Goal: Transaction & Acquisition: Download file/media

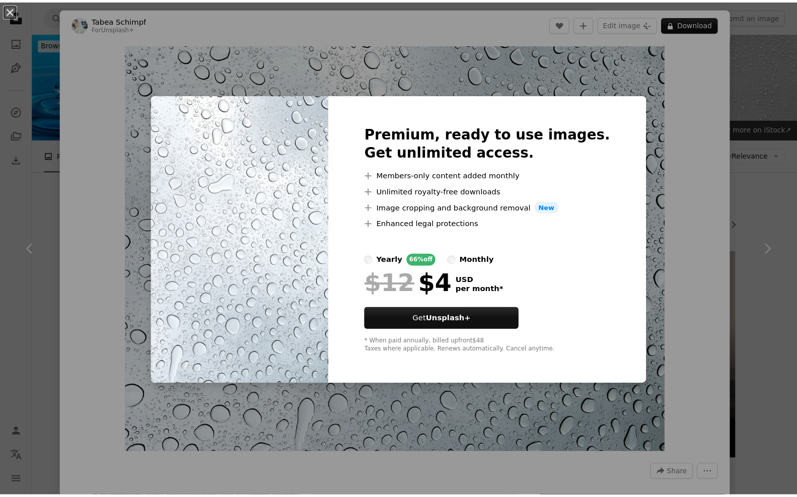
scroll to position [302, 0]
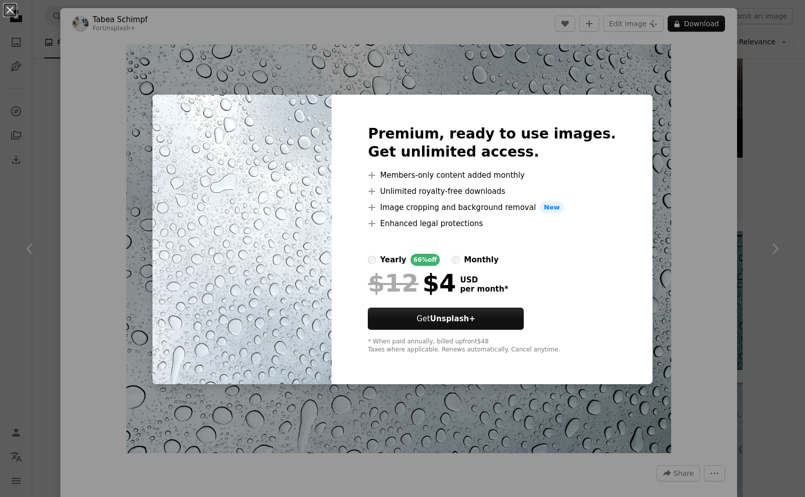
click at [772, 91] on div "An X shape Premium, ready to use images. Get unlimited access. A plus sign Memb…" at bounding box center [402, 248] width 805 height 497
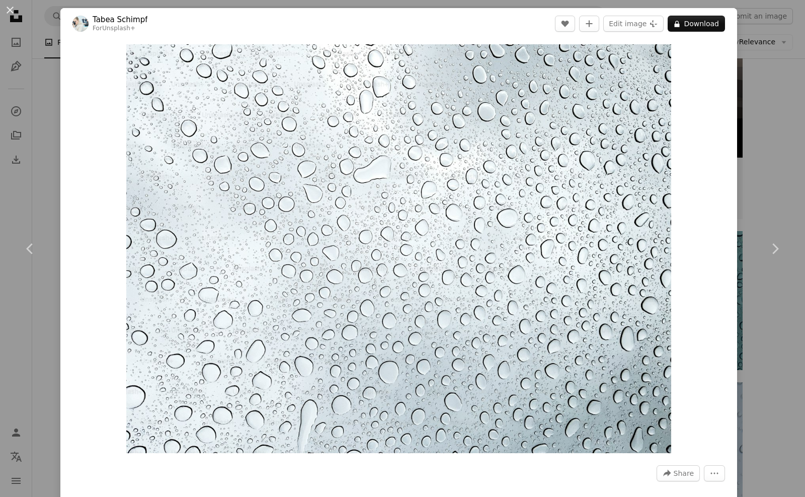
click at [758, 105] on div "An X shape Chevron left Chevron right [PERSON_NAME] For Unsplash+ A heart A plu…" at bounding box center [402, 248] width 805 height 497
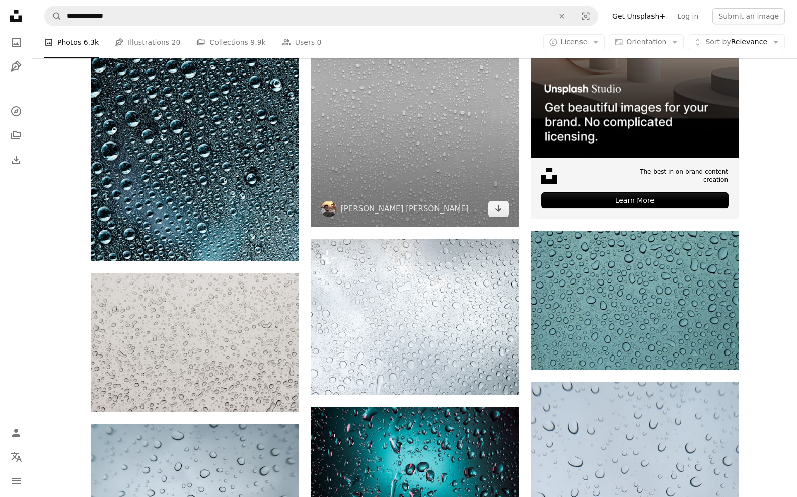
scroll to position [101, 0]
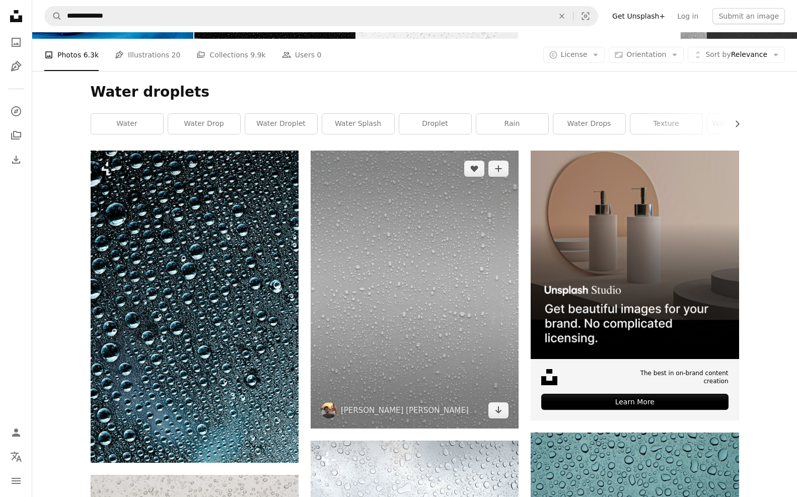
click at [438, 278] on img at bounding box center [415, 289] width 208 height 277
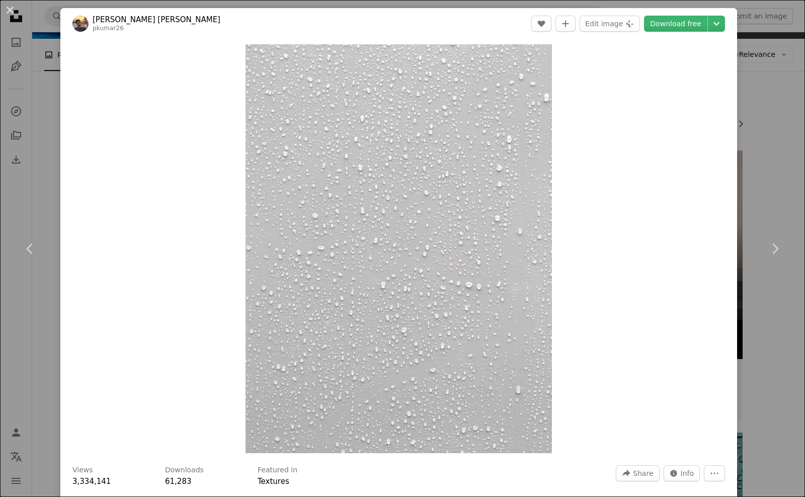
click at [740, 136] on div "An X shape Chevron left Chevron right [PERSON_NAME] [PERSON_NAME] pkumar26 A he…" at bounding box center [402, 248] width 805 height 497
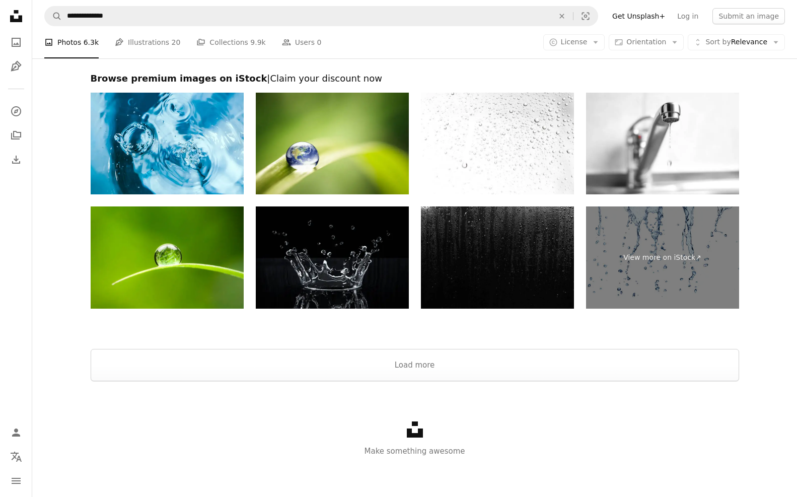
scroll to position [1942, 0]
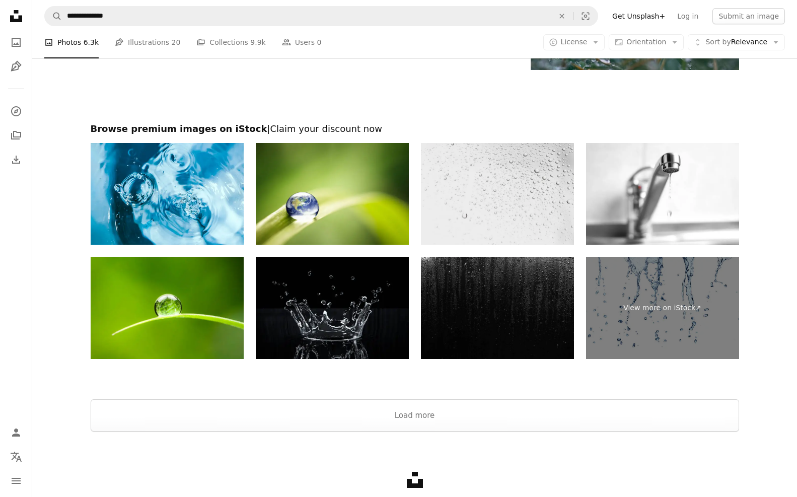
click at [475, 206] on img at bounding box center [497, 194] width 153 height 102
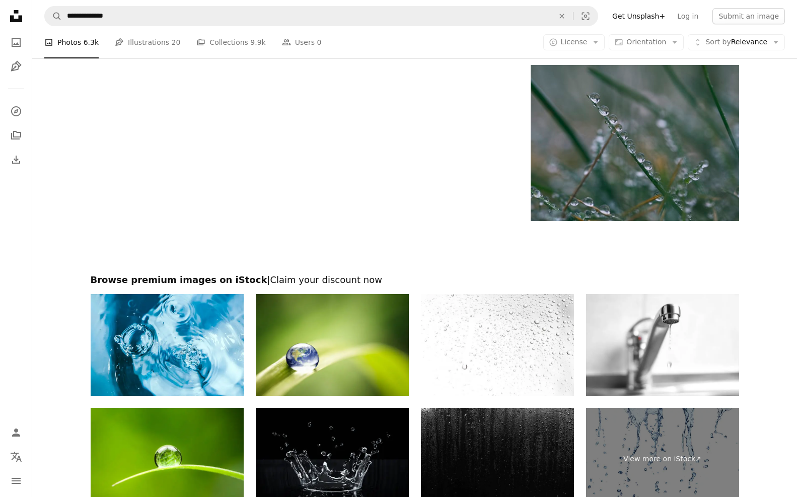
scroll to position [1740, 0]
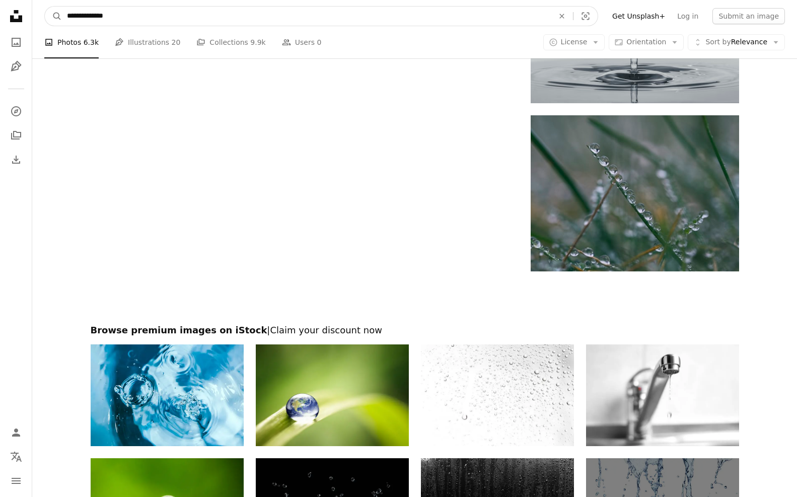
click at [132, 15] on input "**********" at bounding box center [306, 16] width 489 height 19
type input "**********"
click button "A magnifying glass" at bounding box center [53, 16] width 17 height 19
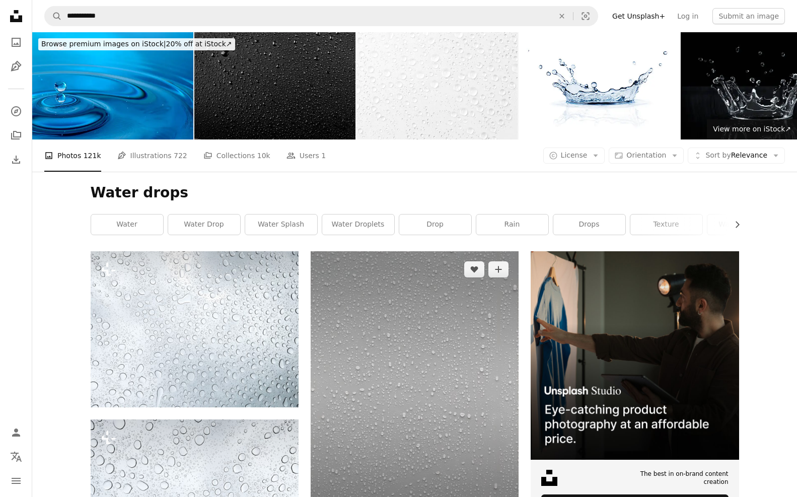
scroll to position [151, 0]
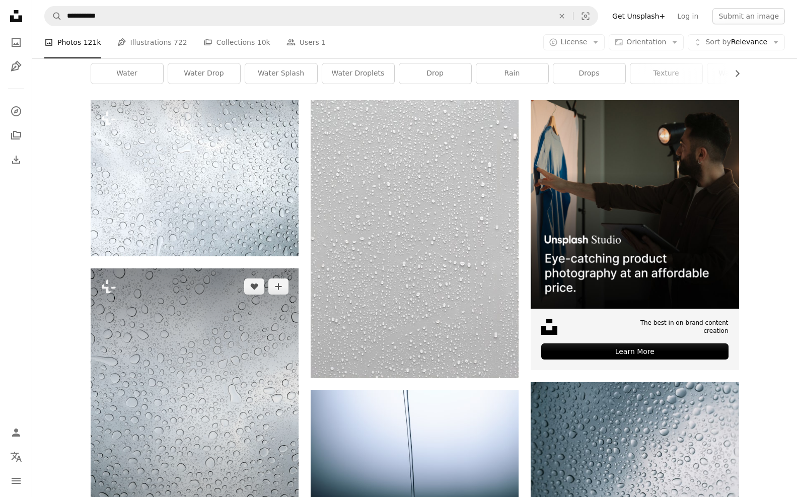
click at [214, 353] on img at bounding box center [195, 406] width 208 height 277
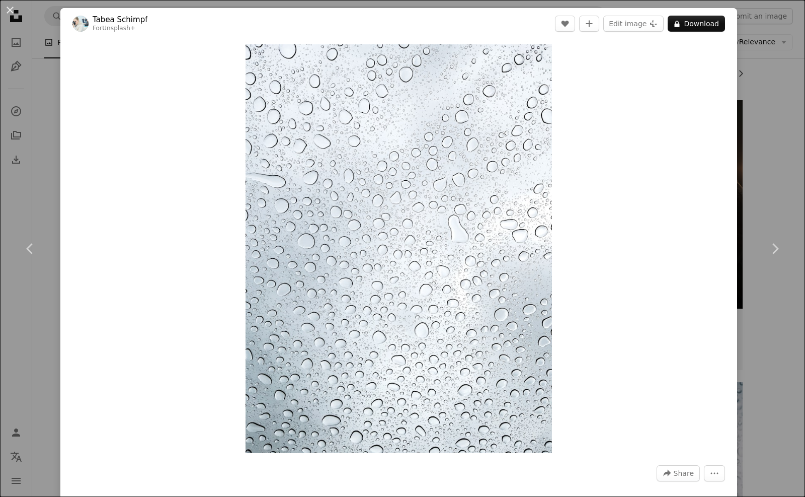
click at [742, 193] on div "An X shape Chevron left Chevron right [PERSON_NAME] For Unsplash+ A heart A plu…" at bounding box center [402, 248] width 805 height 497
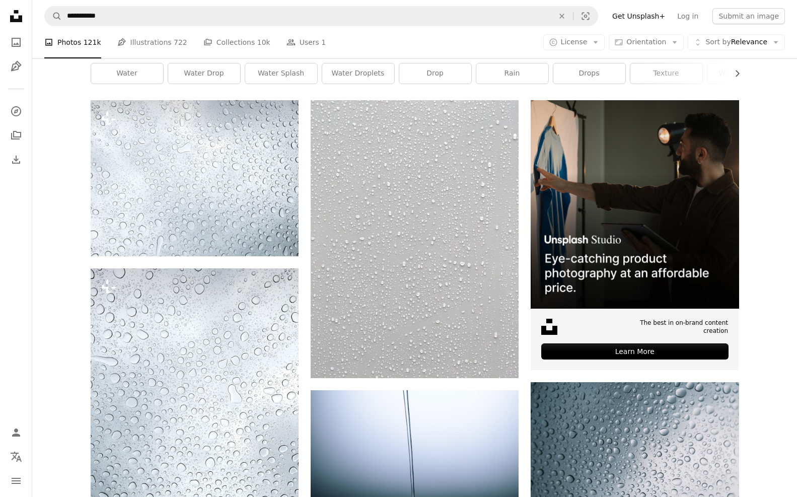
drag, startPoint x: 66, startPoint y: 152, endPoint x: 84, endPoint y: 154, distance: 17.7
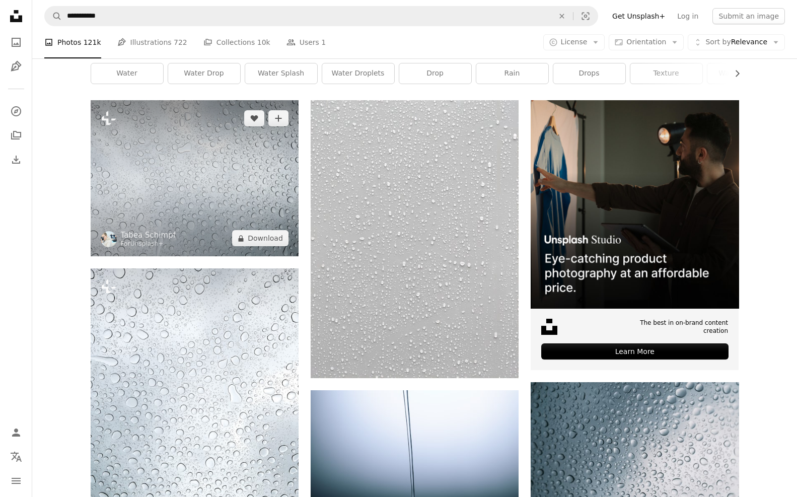
click at [215, 160] on img at bounding box center [195, 178] width 208 height 156
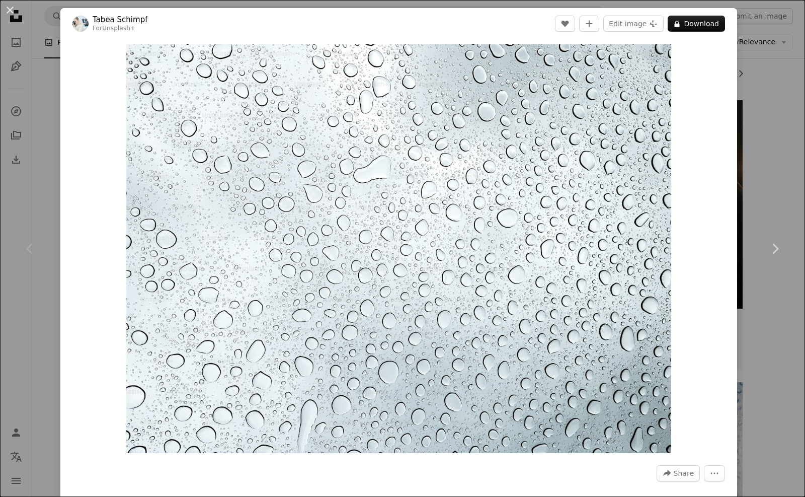
click at [769, 143] on div "An X shape Chevron left Chevron right [PERSON_NAME] For Unsplash+ A heart A plu…" at bounding box center [402, 248] width 805 height 497
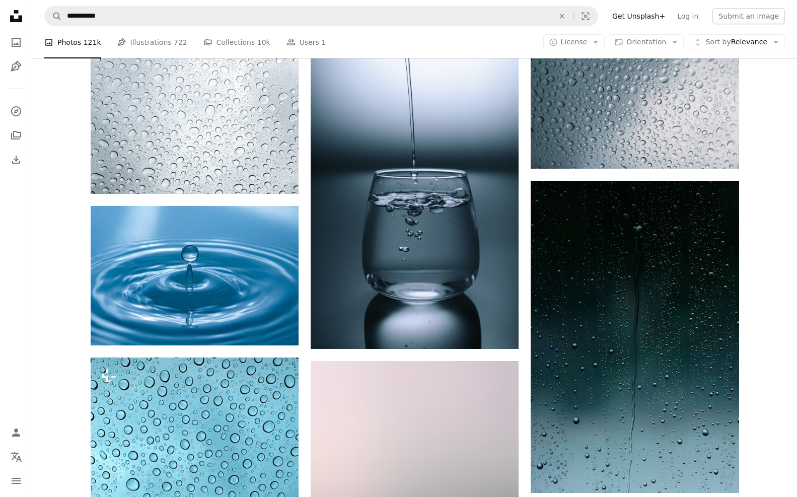
scroll to position [352, 0]
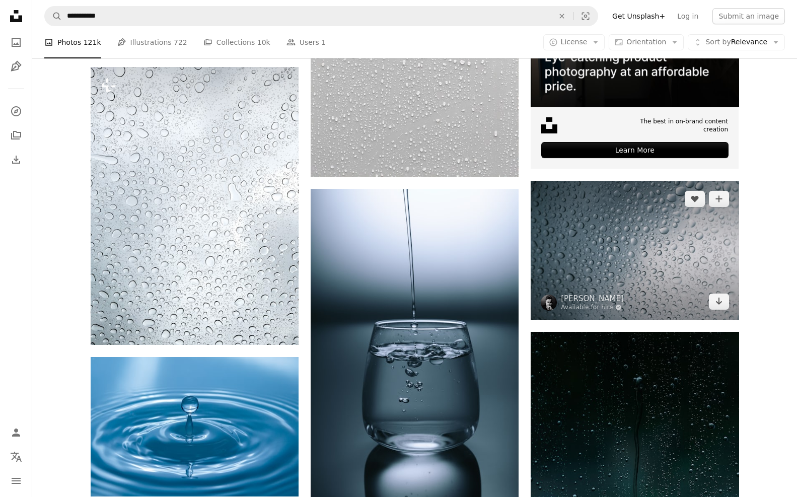
click at [653, 242] on img at bounding box center [635, 250] width 208 height 138
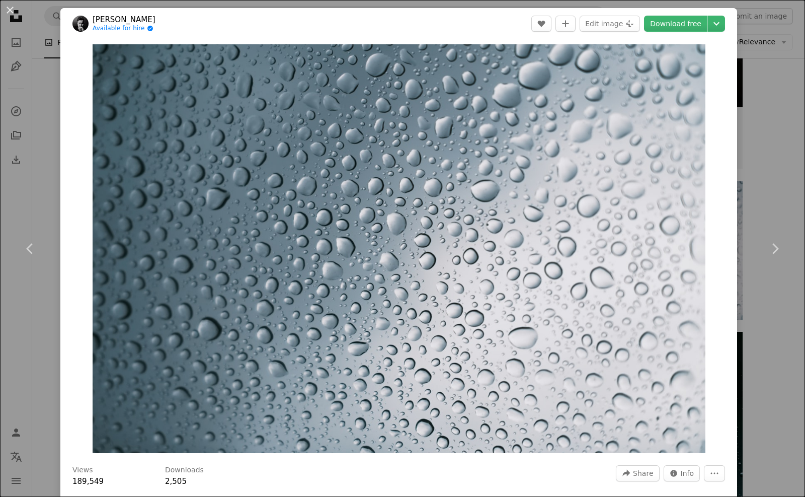
click at [756, 136] on div "An X shape Chevron left Chevron right [PERSON_NAME] Available for hire A checkm…" at bounding box center [402, 248] width 805 height 497
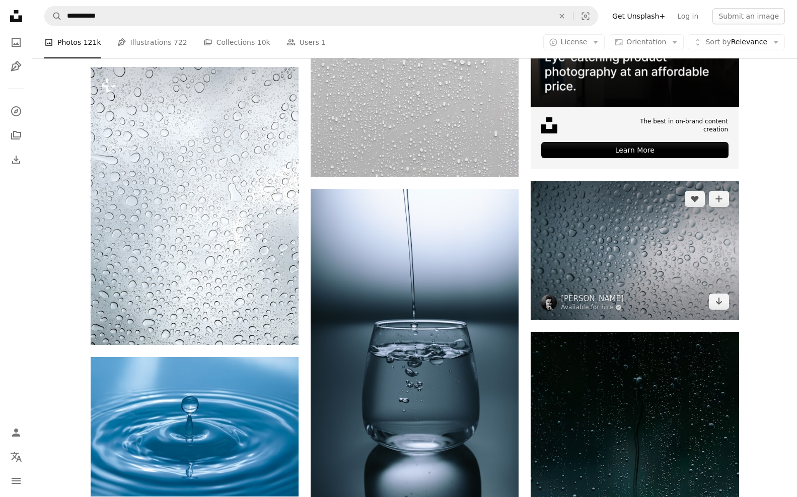
click at [648, 196] on img at bounding box center [635, 250] width 208 height 138
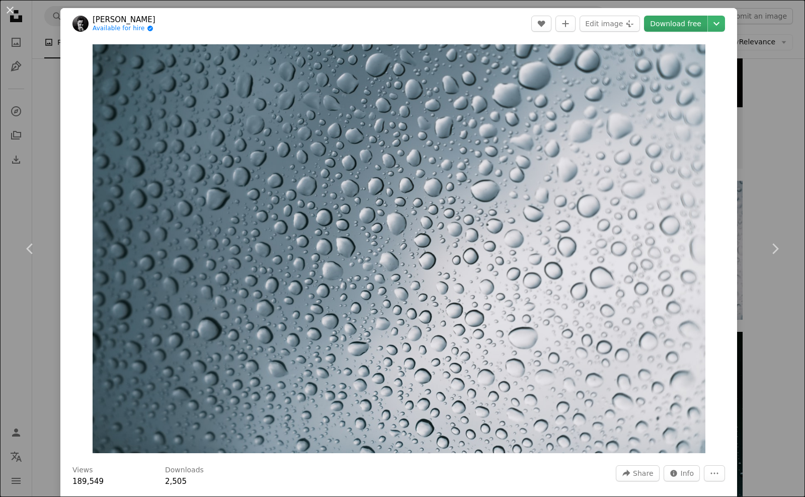
click at [689, 26] on link "Download free" at bounding box center [675, 24] width 63 height 16
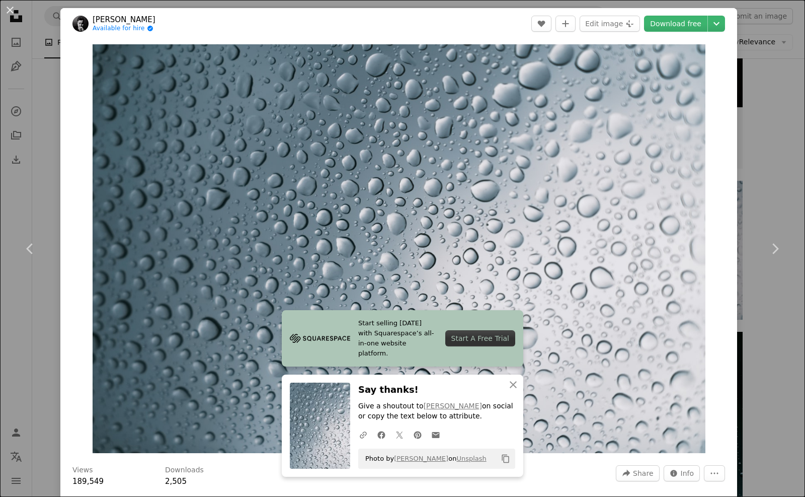
click at [748, 92] on div "An X shape Chevron left Chevron right Start selling [DATE] with Squarespace’s a…" at bounding box center [402, 248] width 805 height 497
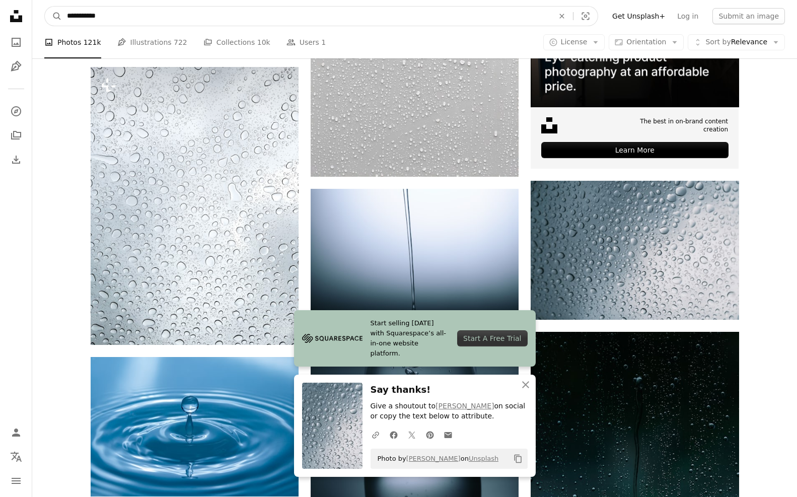
click at [316, 19] on input "**********" at bounding box center [306, 16] width 489 height 19
type input "*"
type input "**********"
click at [45, 7] on button "A magnifying glass" at bounding box center [53, 16] width 17 height 19
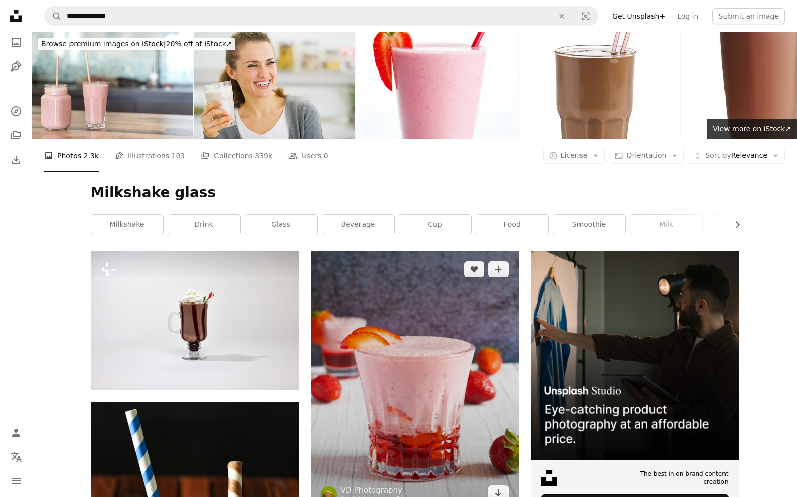
click at [382, 308] on img at bounding box center [415, 381] width 208 height 260
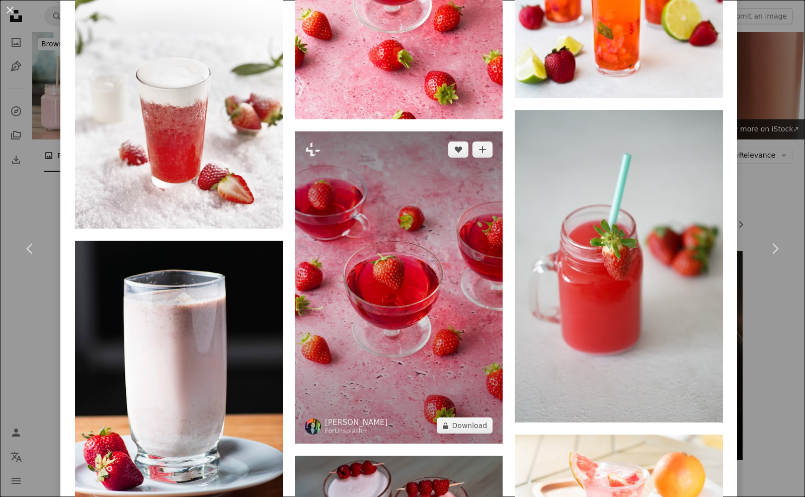
scroll to position [1863, 0]
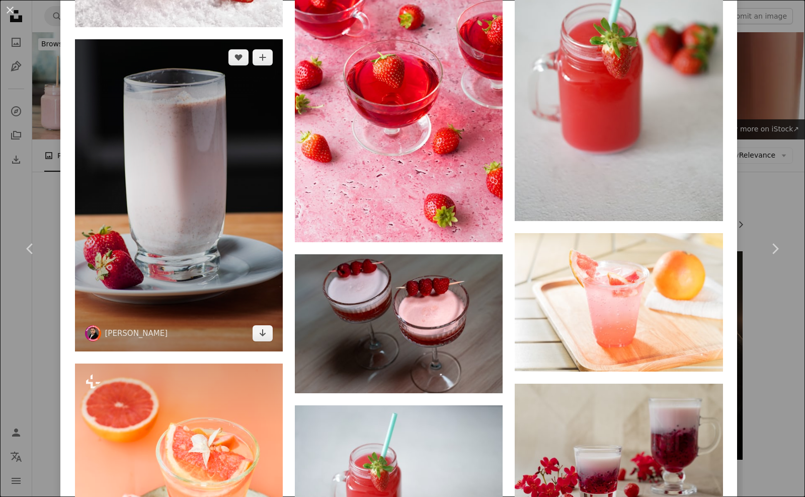
click at [193, 224] on img at bounding box center [179, 195] width 208 height 312
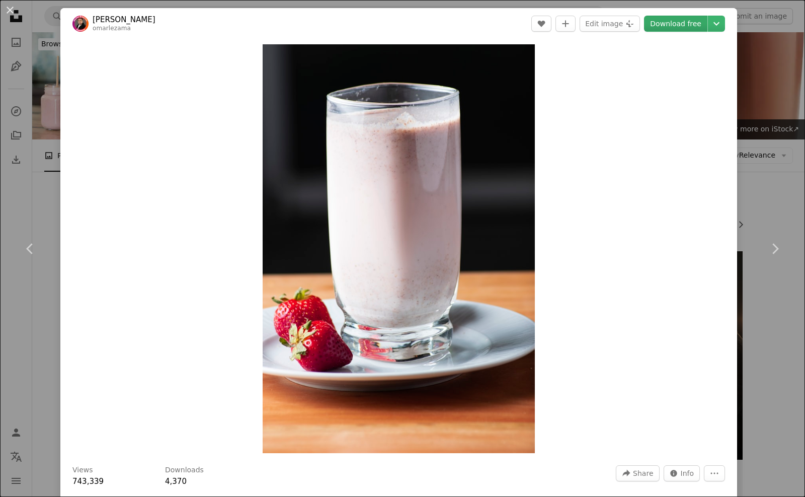
click at [692, 26] on link "Download free" at bounding box center [675, 24] width 63 height 16
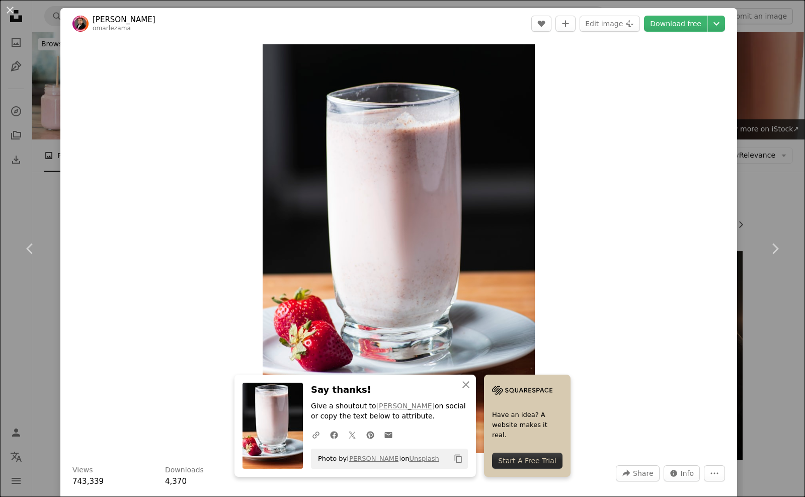
click at [757, 148] on div "An X shape Chevron left Chevron right An X shape Close Say thanks! Give a shout…" at bounding box center [402, 248] width 805 height 497
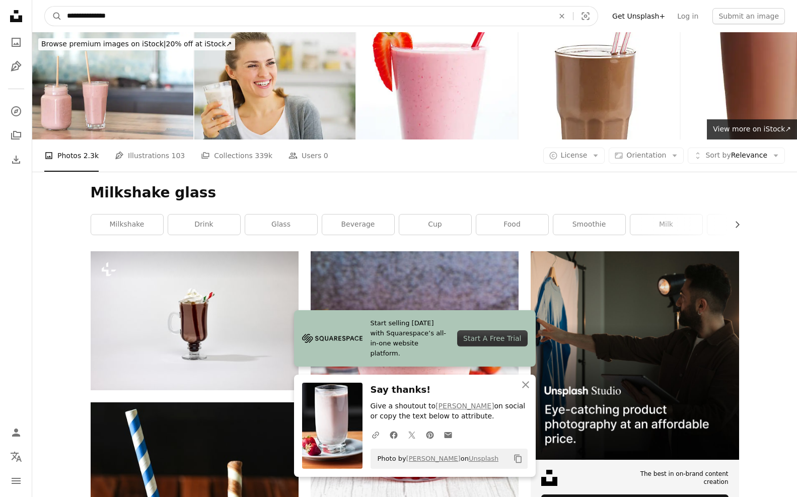
click at [504, 20] on input "**********" at bounding box center [306, 16] width 489 height 19
type input "*"
type input "**********"
click button "A magnifying glass" at bounding box center [53, 16] width 17 height 19
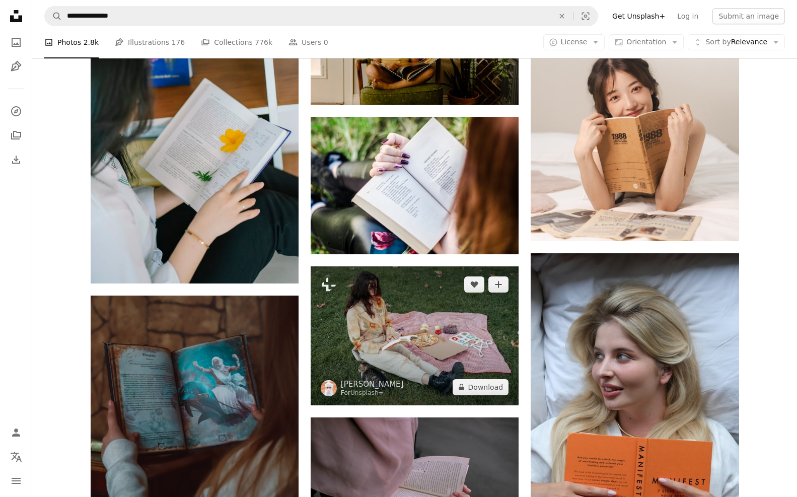
scroll to position [554, 0]
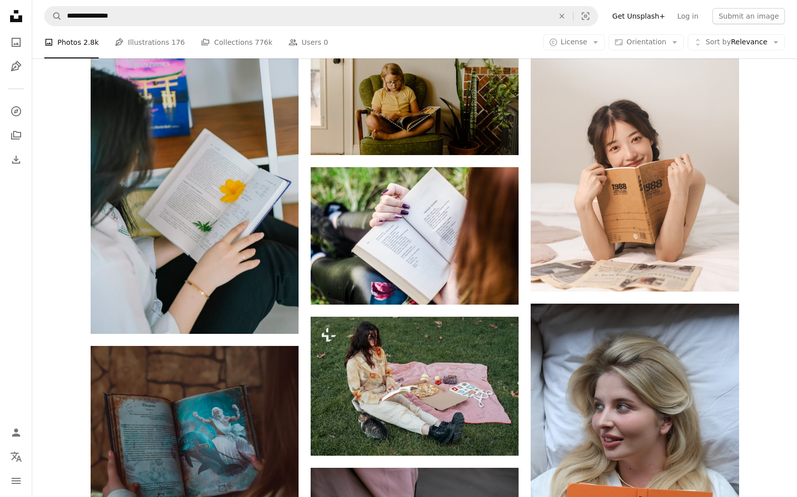
drag, startPoint x: 502, startPoint y: 269, endPoint x: 71, endPoint y: 240, distance: 432.4
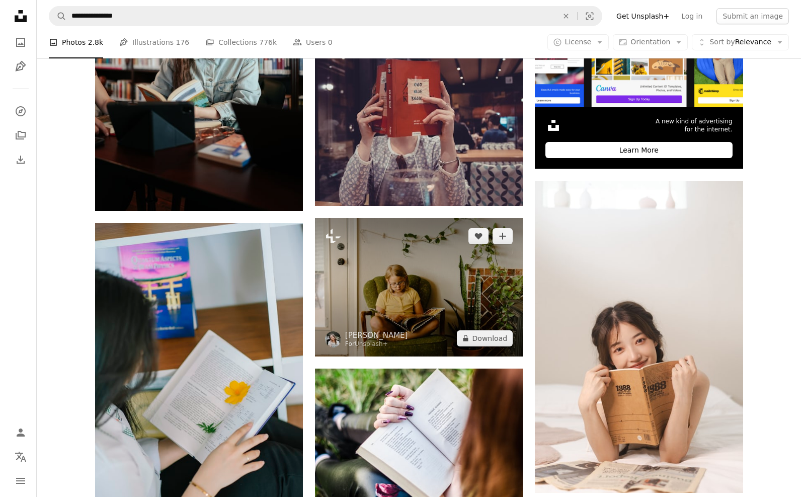
scroll to position [503, 0]
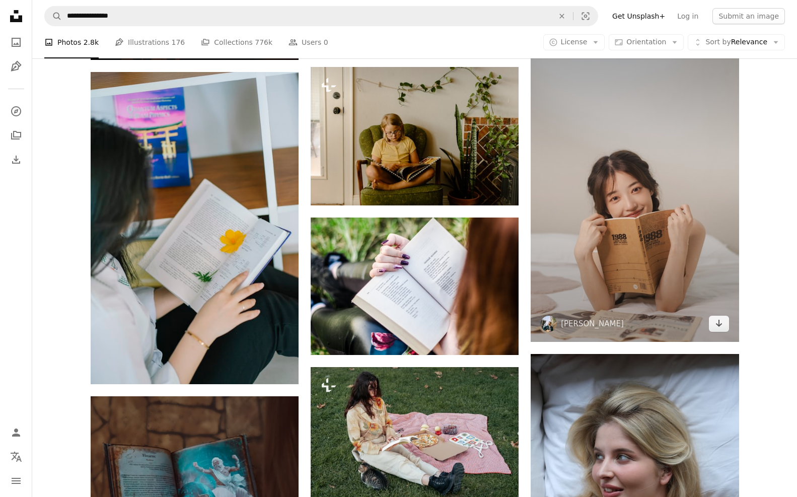
click at [616, 191] on img at bounding box center [635, 186] width 208 height 312
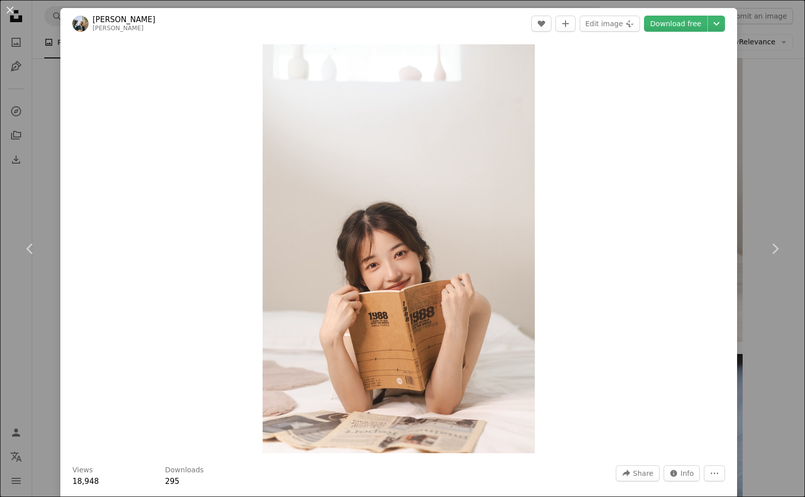
click at [41, 59] on div "An X shape Chevron left Chevron right [PERSON_NAME] A heart A plus sign Edit im…" at bounding box center [402, 248] width 805 height 497
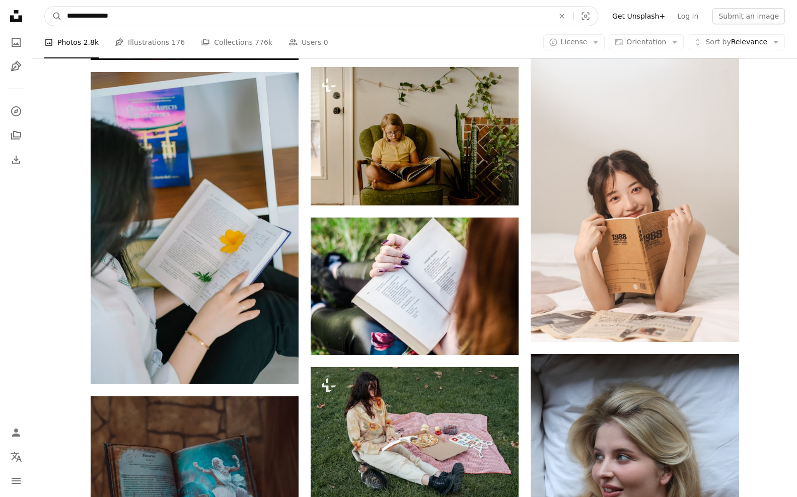
click at [195, 13] on input "**********" at bounding box center [306, 16] width 489 height 19
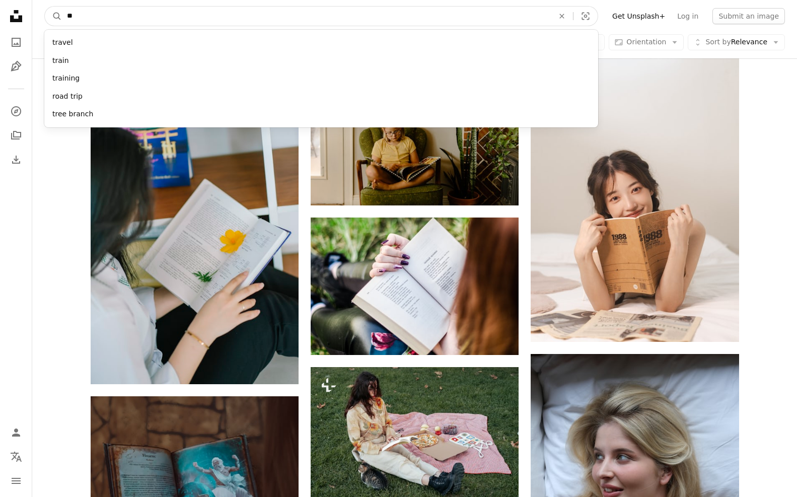
type input "*"
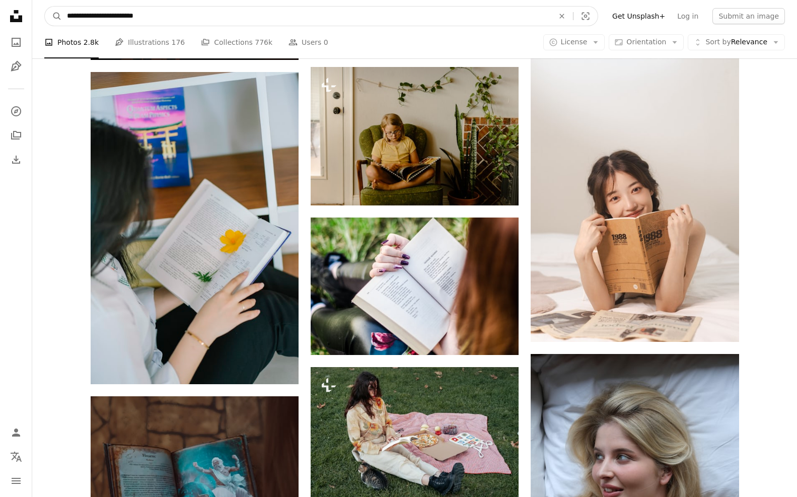
type input "**********"
click at [45, 7] on button "A magnifying glass" at bounding box center [53, 16] width 17 height 19
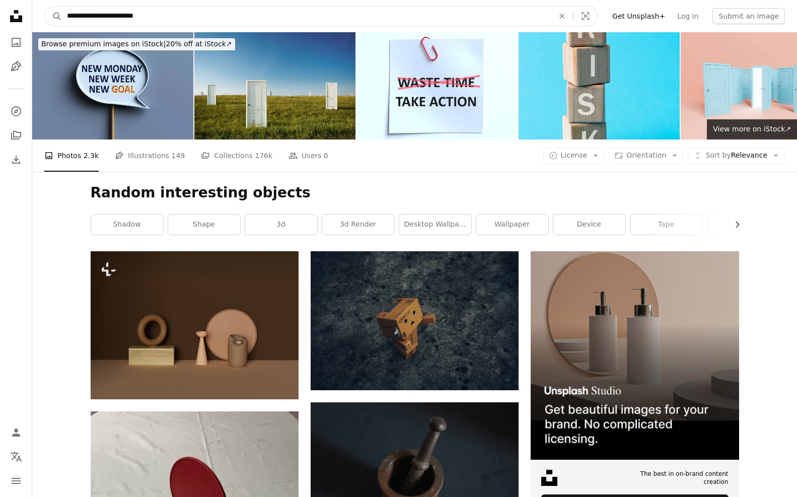
click at [228, 17] on input "**********" at bounding box center [306, 16] width 489 height 19
type input "**********"
click button "A magnifying glass" at bounding box center [53, 16] width 17 height 19
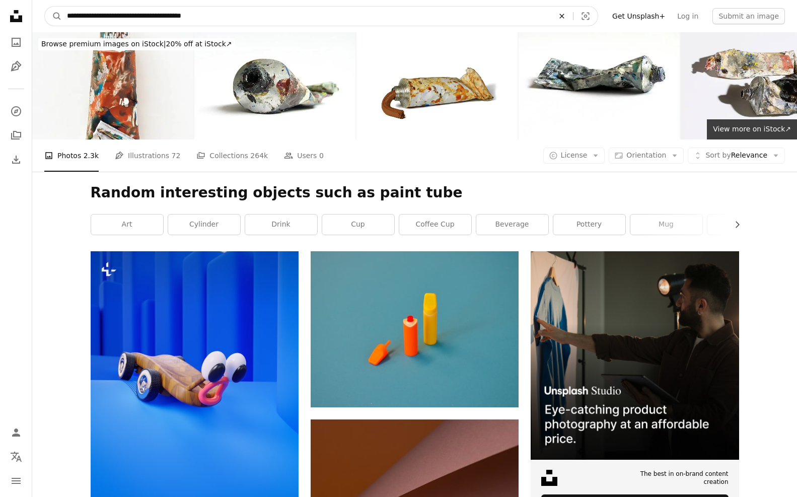
click at [573, 11] on button "An X shape" at bounding box center [562, 16] width 22 height 19
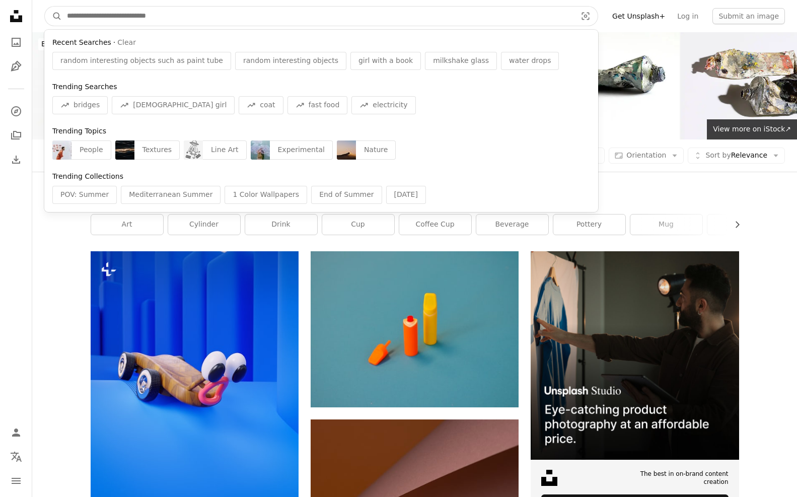
click at [497, 21] on input "Find visuals sitewide" at bounding box center [317, 16] width 511 height 19
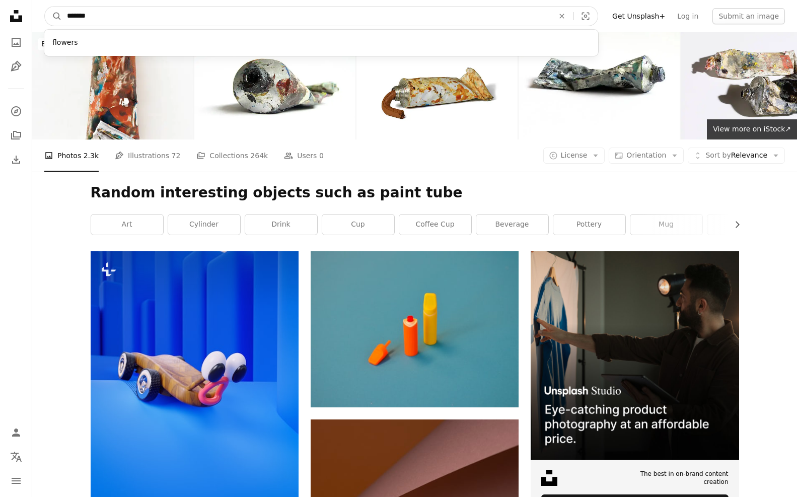
type input "*******"
click at [45, 7] on button "A magnifying glass" at bounding box center [53, 16] width 17 height 19
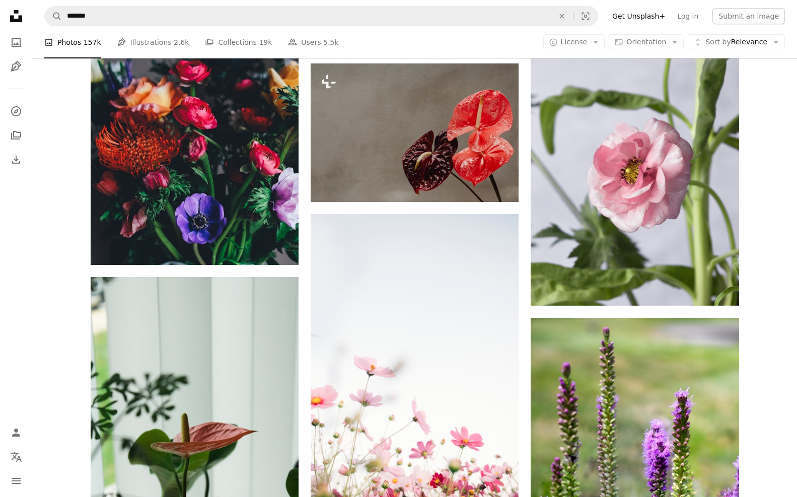
scroll to position [2719, 0]
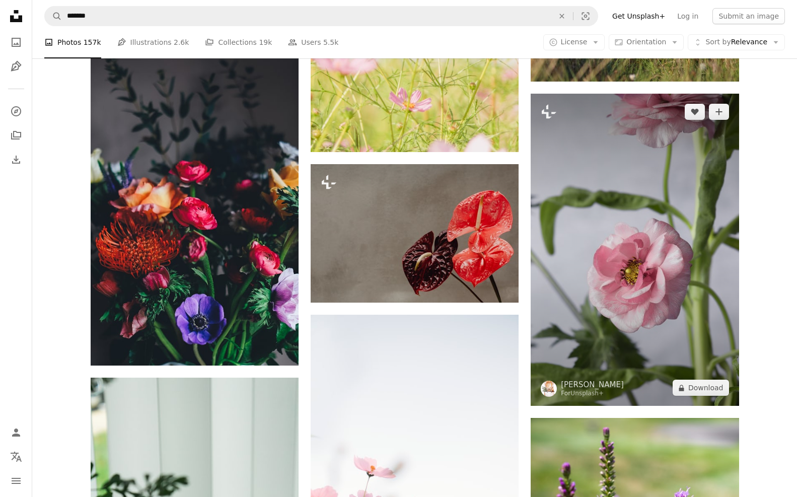
click at [669, 255] on img at bounding box center [635, 250] width 208 height 312
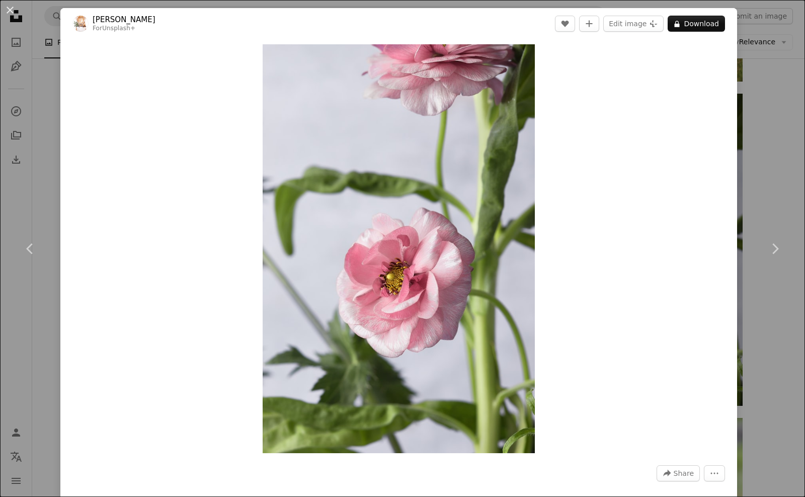
drag, startPoint x: 335, startPoint y: 181, endPoint x: 752, endPoint y: 83, distance: 428.7
click at [752, 83] on div "An X shape Chevron left Chevron right [PERSON_NAME] For Unsplash+ A heart A plu…" at bounding box center [402, 248] width 805 height 497
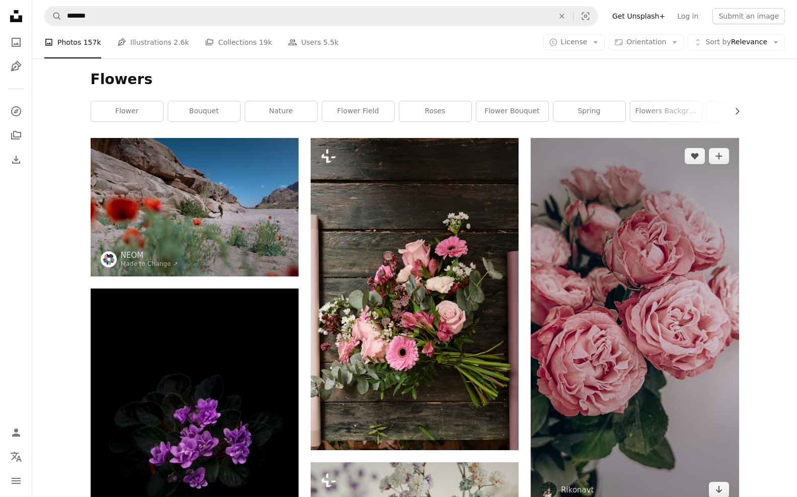
click at [596, 257] on img at bounding box center [635, 323] width 208 height 370
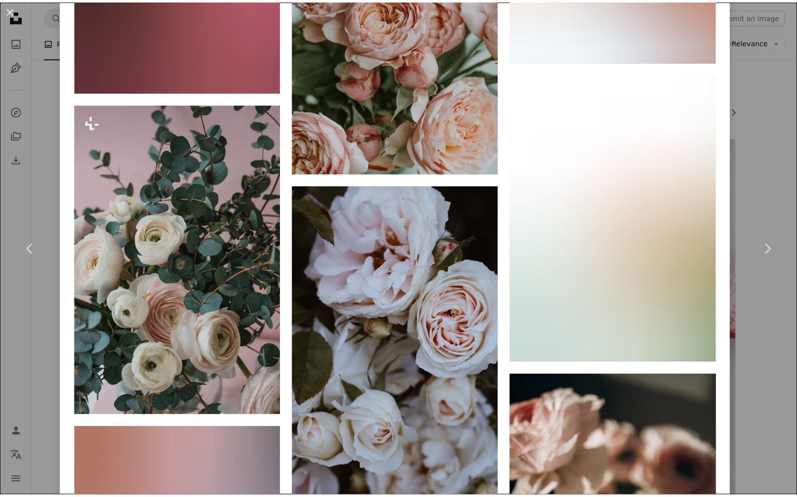
scroll to position [3373, 0]
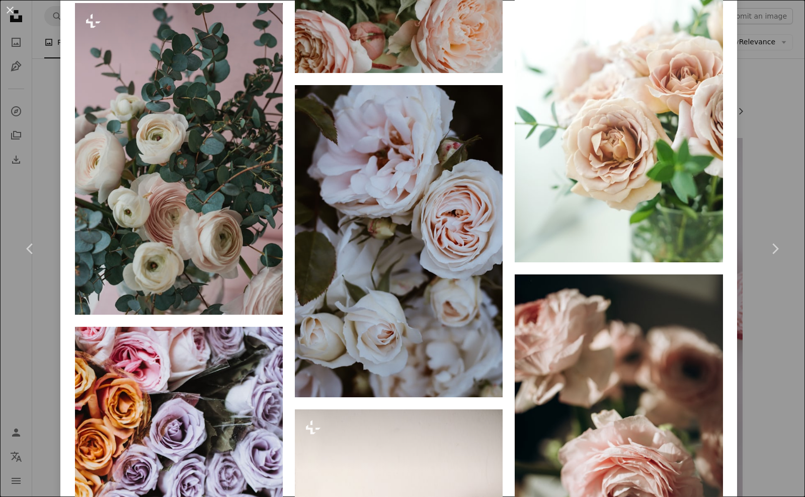
click at [778, 132] on div "An X shape Chevron left Chevron right Rikonavt rikonavt A heart A plus sign Edi…" at bounding box center [402, 248] width 805 height 497
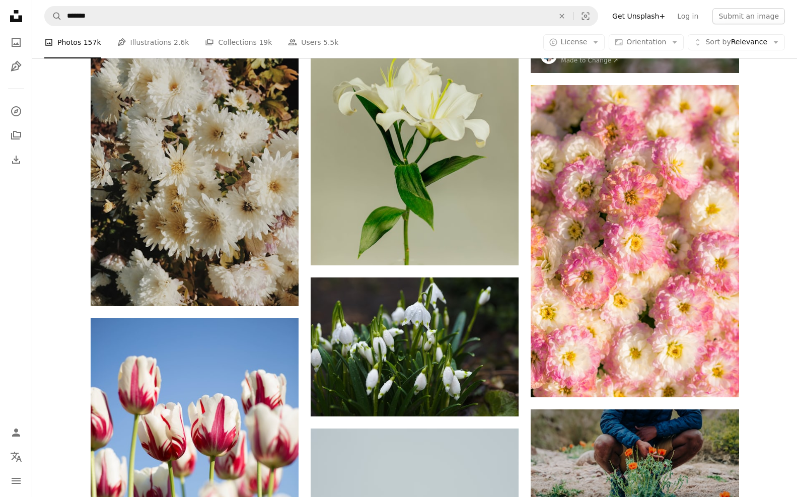
scroll to position [1057, 0]
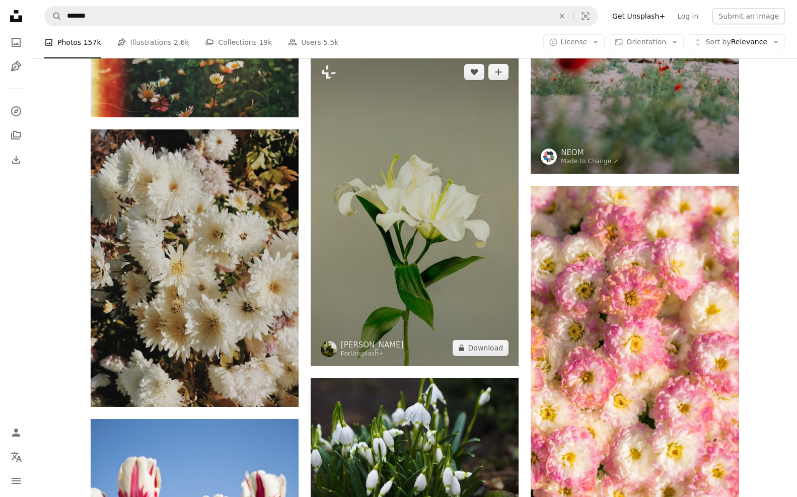
click at [457, 164] on img at bounding box center [415, 210] width 208 height 312
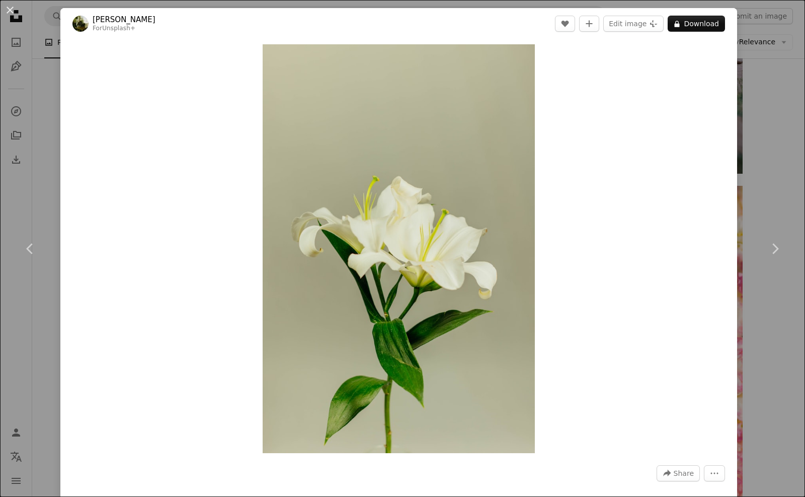
click at [754, 91] on div "An X shape Chevron left Chevron right [PERSON_NAME] For Unsplash+ A heart A plu…" at bounding box center [402, 248] width 805 height 497
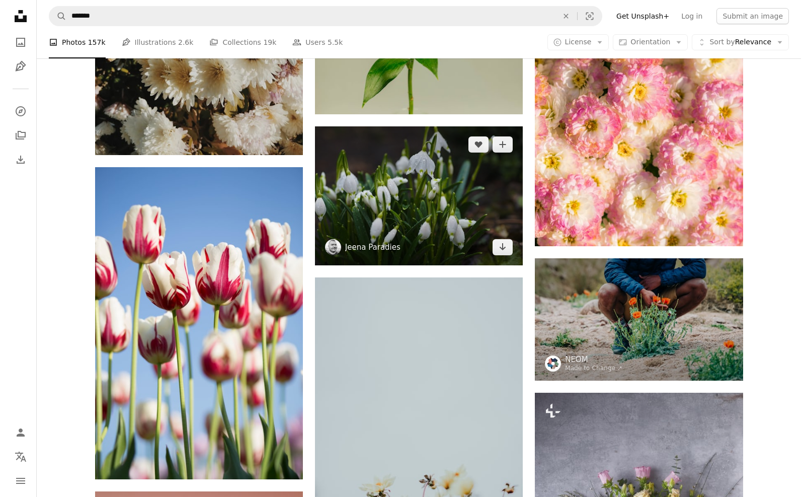
scroll to position [1359, 0]
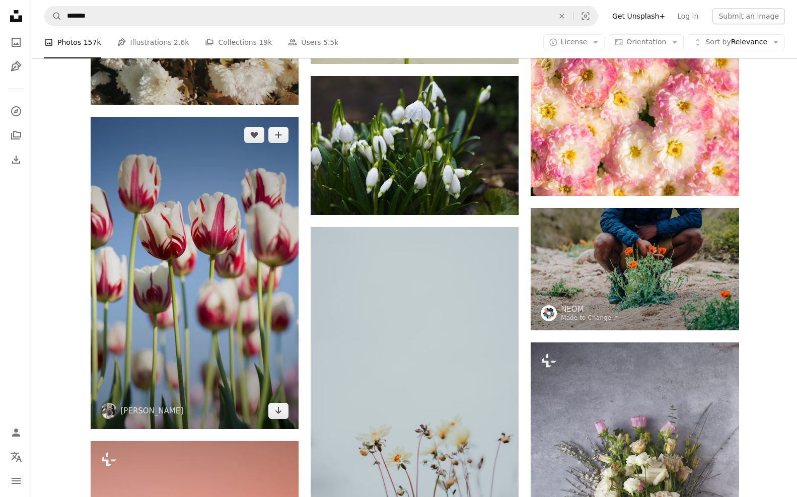
click at [272, 211] on img at bounding box center [195, 273] width 208 height 312
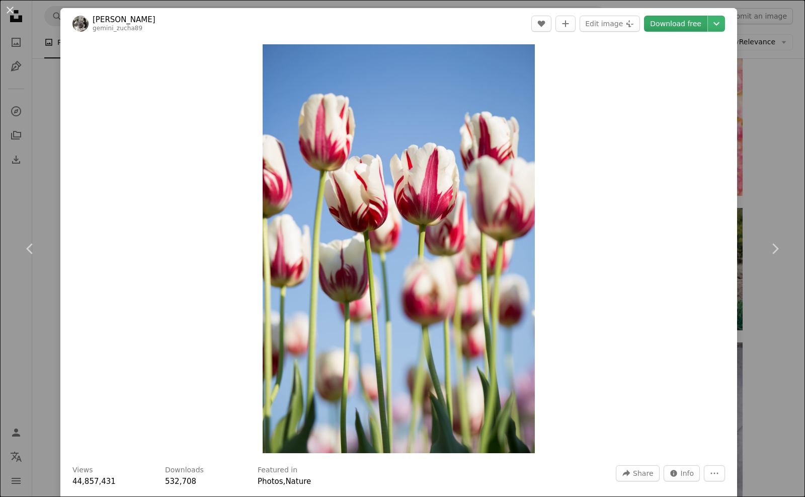
click at [686, 23] on link "Download free" at bounding box center [675, 24] width 63 height 16
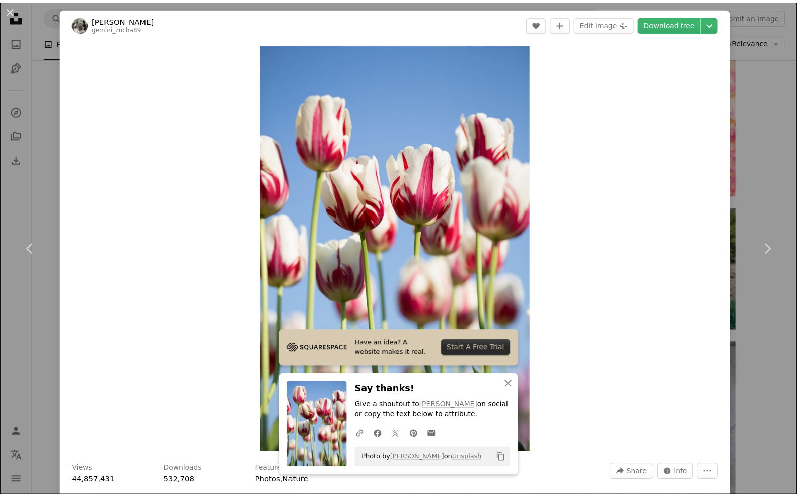
scroll to position [40, 0]
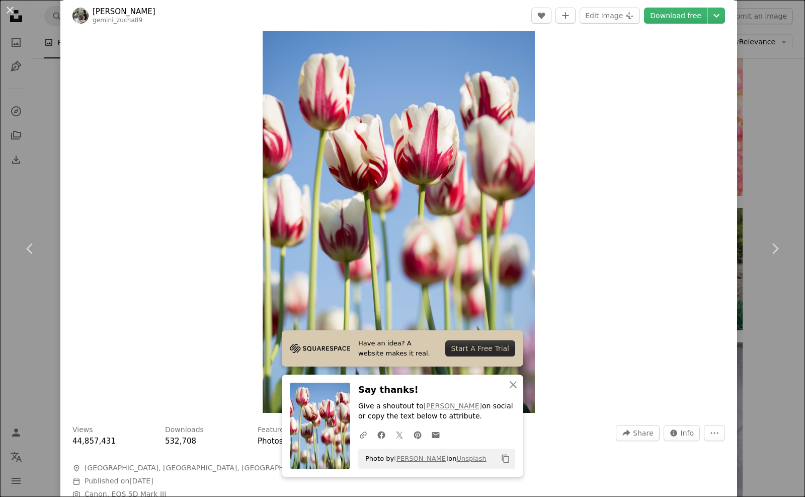
click at [756, 57] on div "An X shape Chevron left Chevron right Have an idea? A website makes it real. St…" at bounding box center [402, 248] width 805 height 497
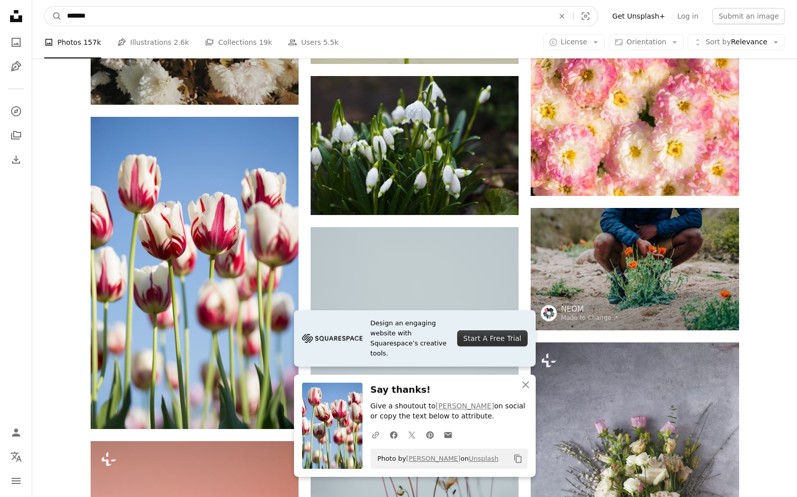
click at [288, 14] on input "*******" at bounding box center [306, 16] width 489 height 19
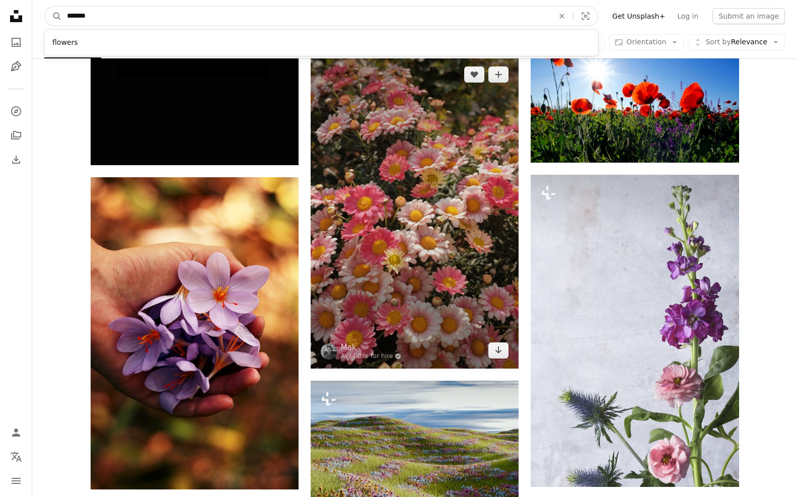
scroll to position [4178, 0]
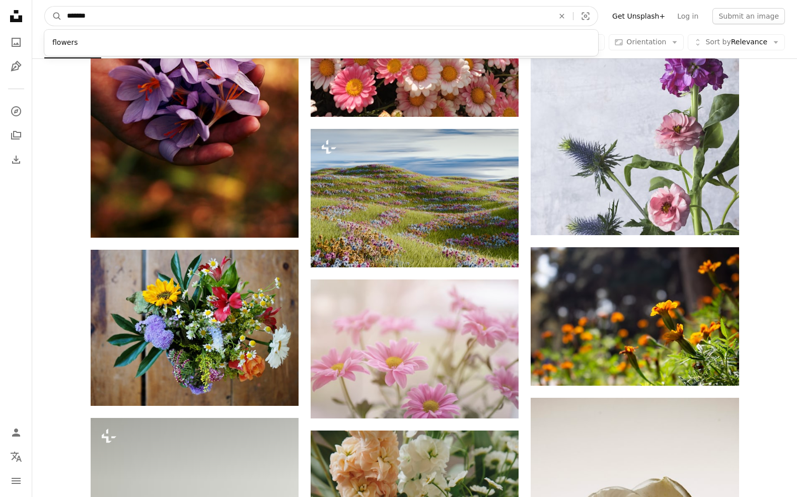
click at [342, 16] on input "*******" at bounding box center [306, 16] width 489 height 19
type input "**********"
click at [45, 7] on button "A magnifying glass" at bounding box center [53, 16] width 17 height 19
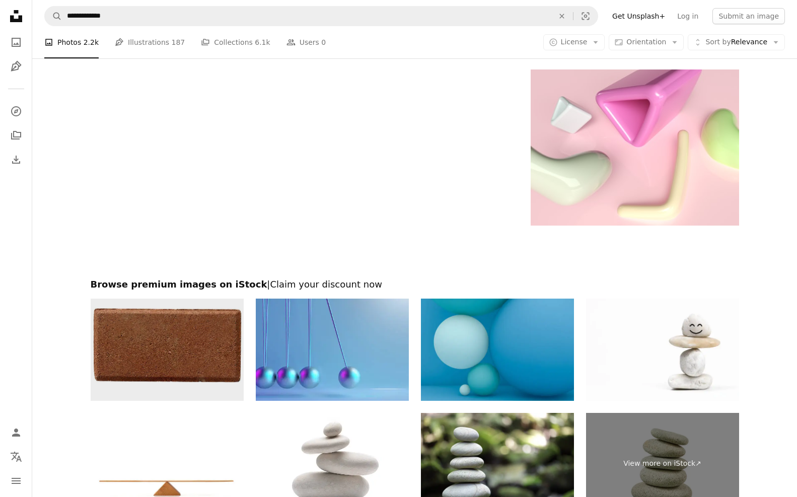
scroll to position [2270, 0]
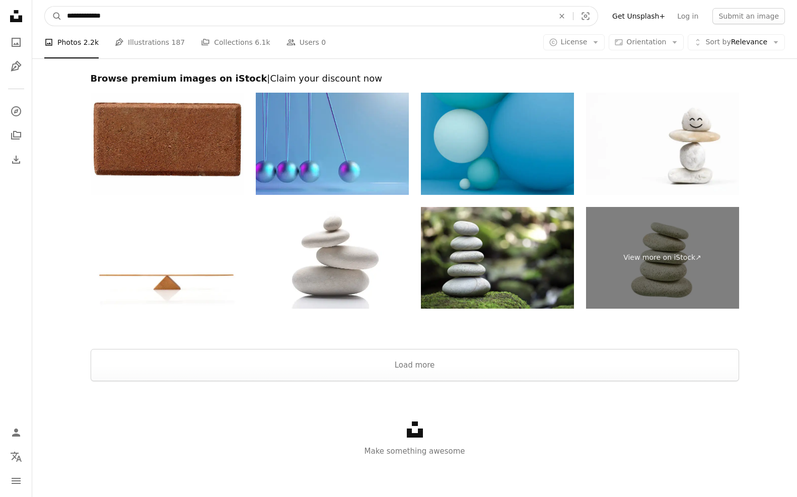
click at [110, 23] on input "**********" at bounding box center [306, 16] width 489 height 19
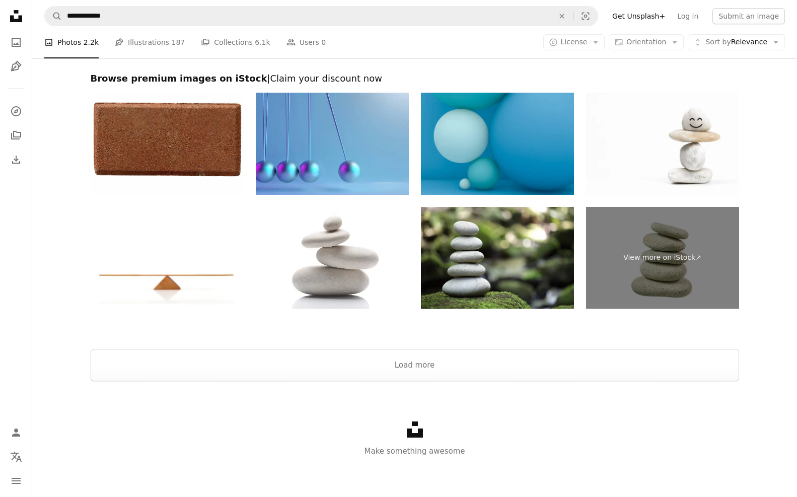
click at [17, 16] on icon "Unsplash logo Unsplash Home" at bounding box center [16, 16] width 20 height 20
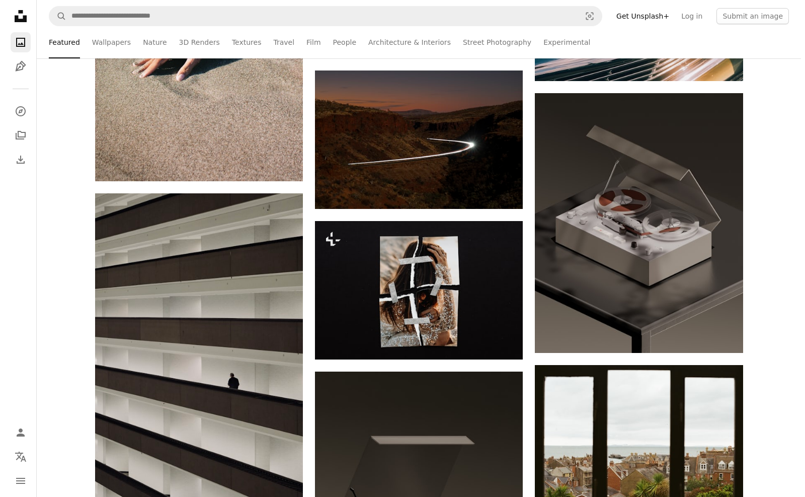
scroll to position [4833, 0]
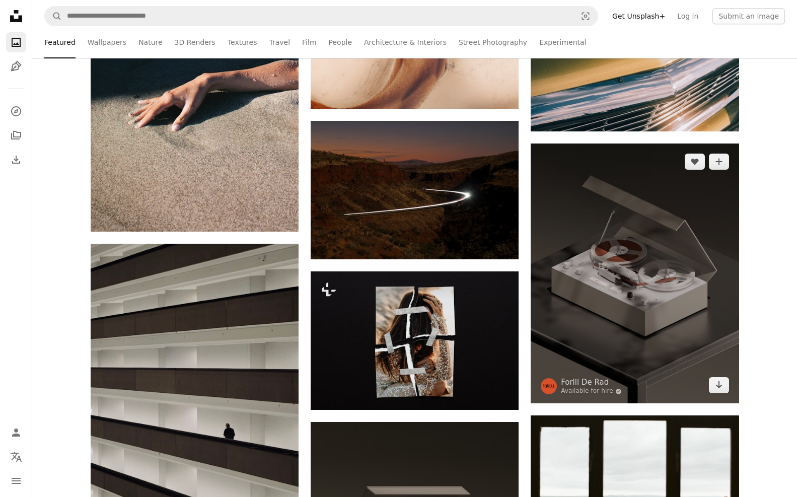
click at [667, 210] on img at bounding box center [635, 273] width 208 height 260
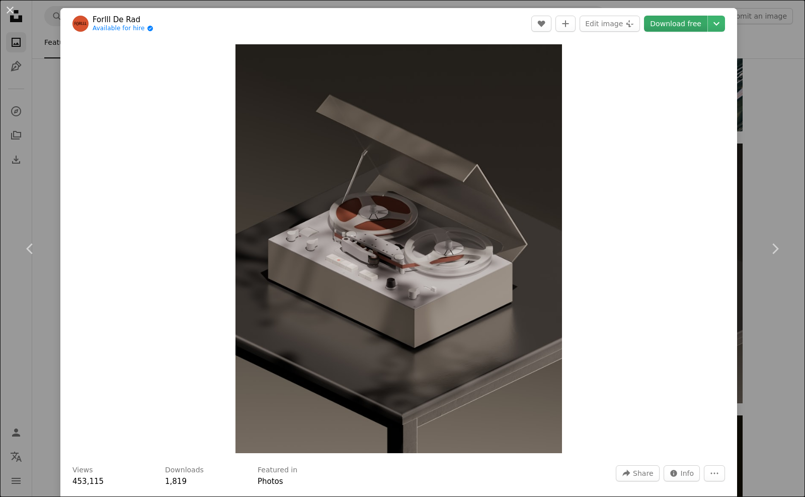
click at [694, 22] on link "Download free" at bounding box center [675, 24] width 63 height 16
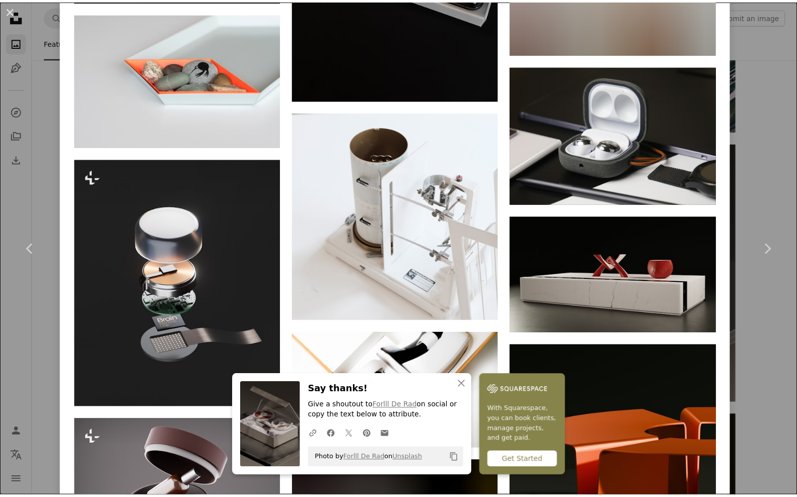
scroll to position [3725, 0]
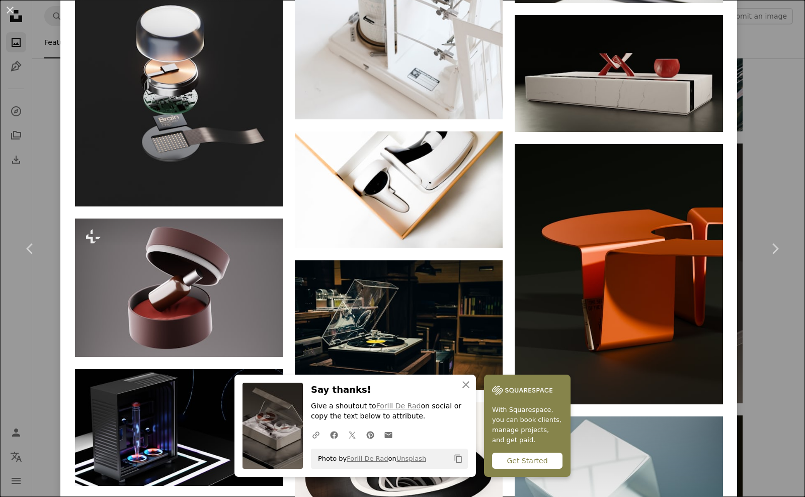
click at [758, 165] on div "An X shape Chevron left Chevron right An X shape Close Say thanks! Give a shout…" at bounding box center [402, 248] width 805 height 497
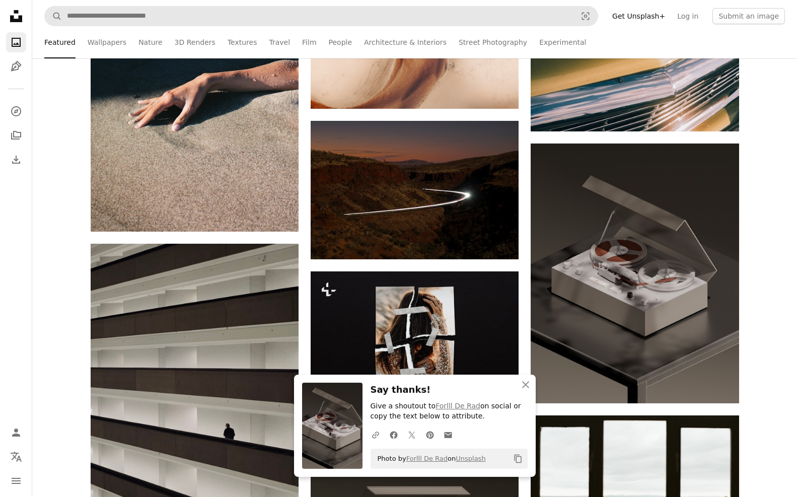
drag, startPoint x: 323, startPoint y: 6, endPoint x: 328, endPoint y: 15, distance: 10.4
click at [323, 7] on form "A magnifying glass Visual search" at bounding box center [321, 16] width 554 height 20
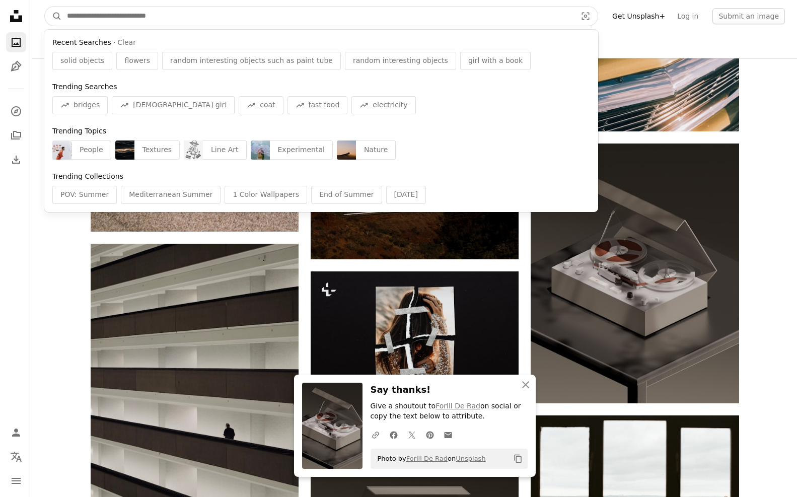
click at [329, 18] on input "Find visuals sitewide" at bounding box center [317, 16] width 511 height 19
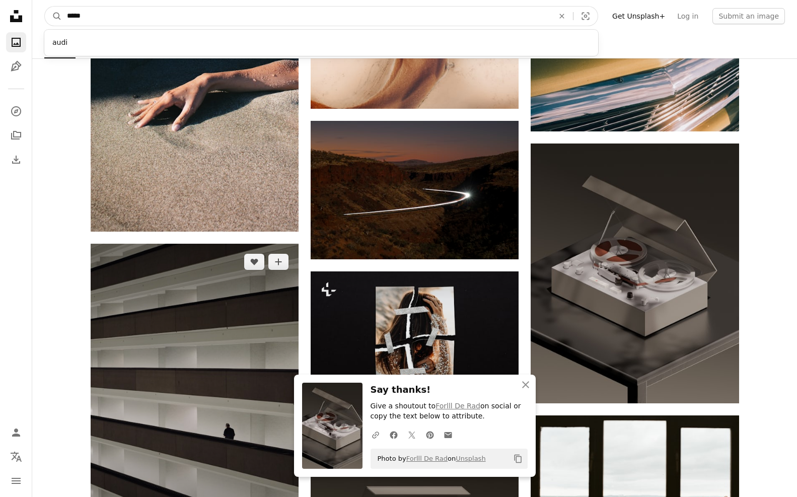
scroll to position [4632, 0]
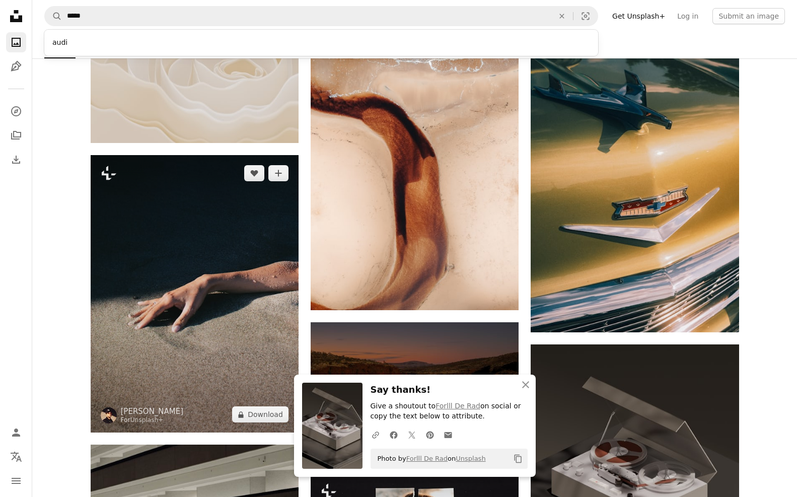
click at [159, 297] on img at bounding box center [195, 293] width 208 height 277
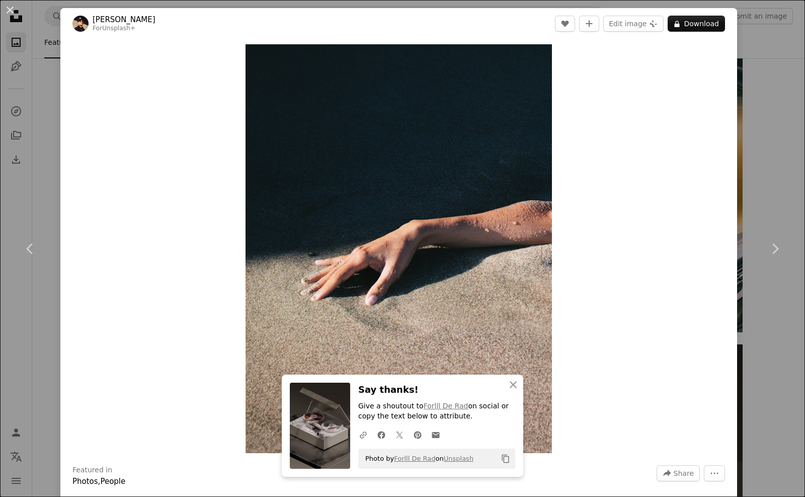
drag, startPoint x: 391, startPoint y: 244, endPoint x: 791, endPoint y: 100, distance: 425.8
click at [791, 100] on div "An X shape Chevron left Chevron right An X shape Close Say thanks! Give a shout…" at bounding box center [402, 248] width 805 height 497
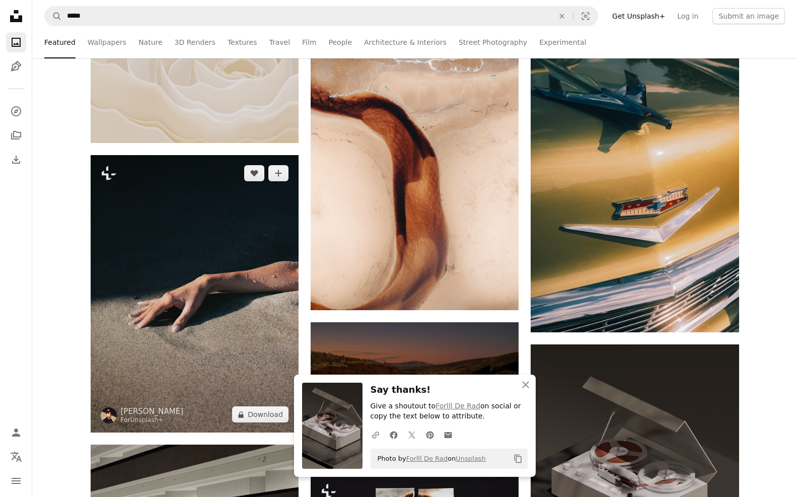
click at [206, 232] on img at bounding box center [195, 293] width 208 height 277
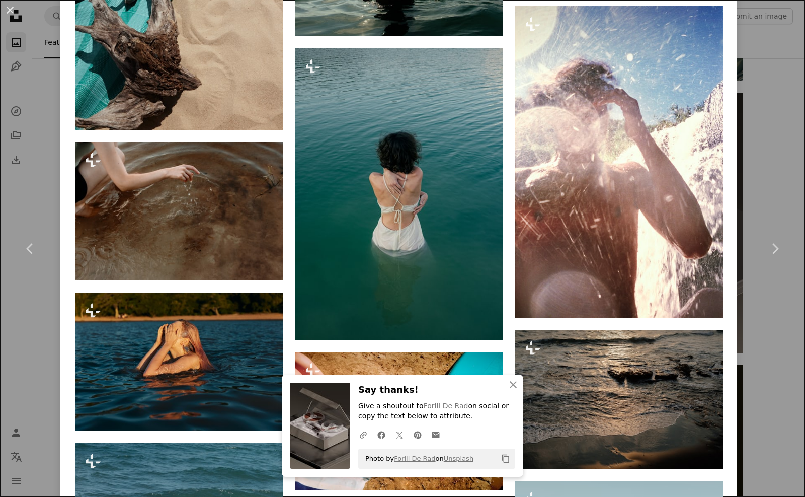
scroll to position [2769, 0]
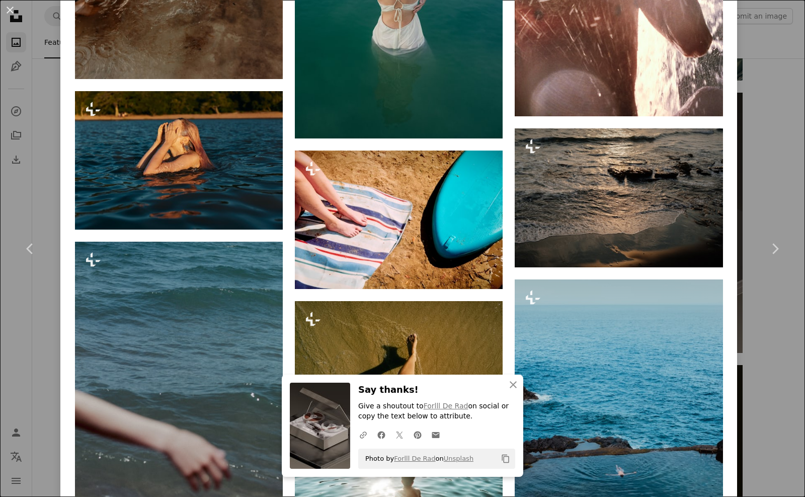
click at [764, 112] on div "An X shape Chevron left Chevron right An X shape Close Say thanks! Give a shout…" at bounding box center [402, 248] width 805 height 497
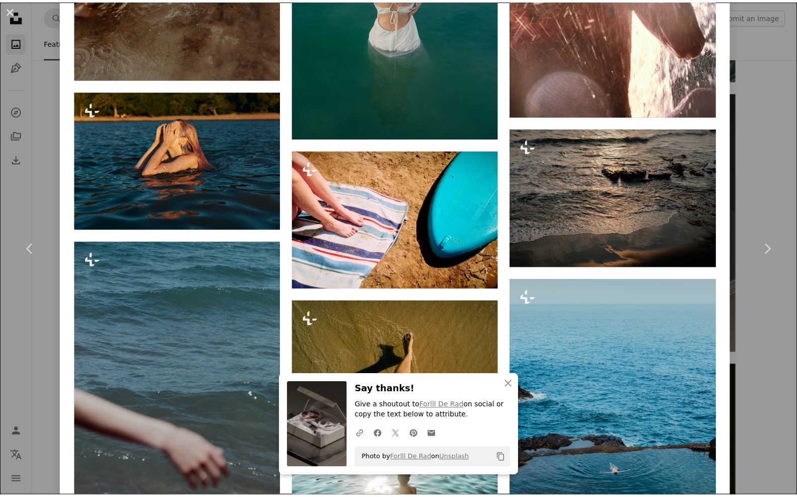
scroll to position [4632, 0]
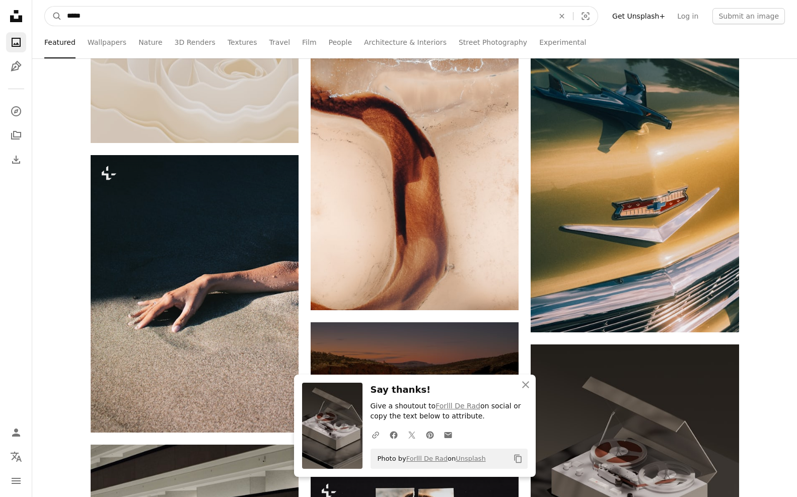
click at [319, 13] on input "*****" at bounding box center [306, 16] width 489 height 19
type input "**********"
click at [45, 7] on button "A magnifying glass" at bounding box center [53, 16] width 17 height 19
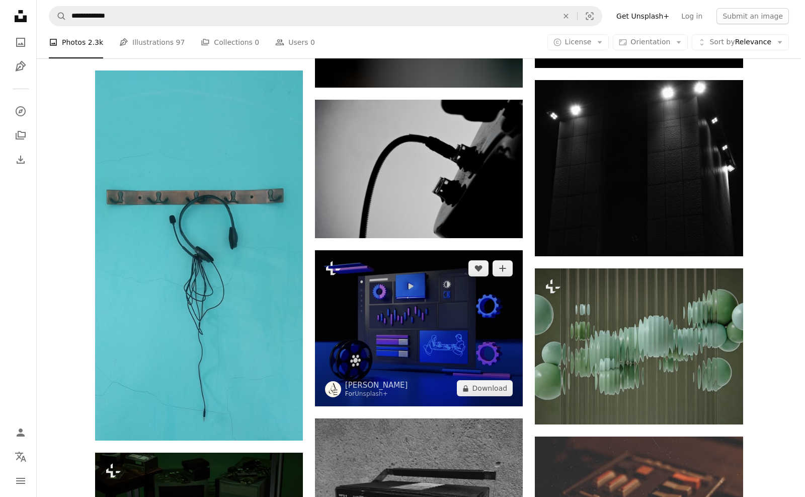
scroll to position [604, 0]
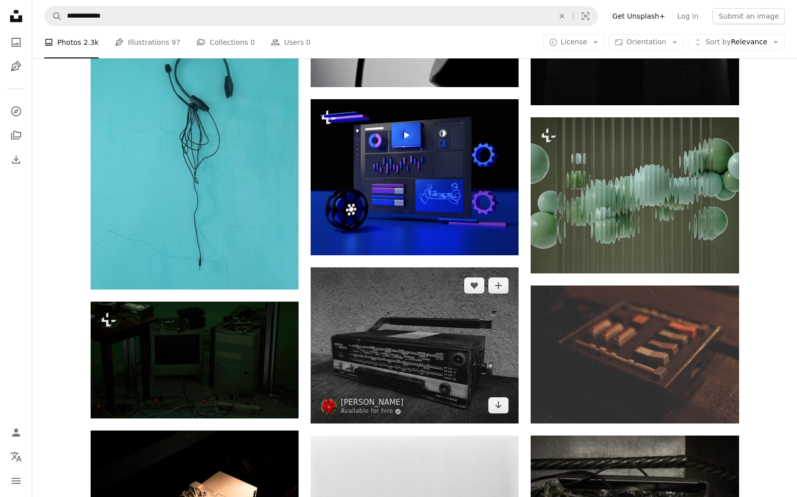
click at [405, 317] on img at bounding box center [415, 345] width 208 height 156
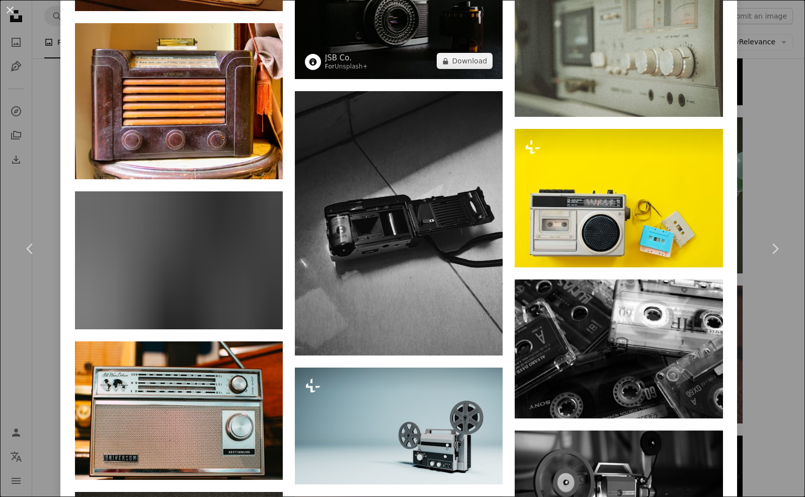
scroll to position [3524, 0]
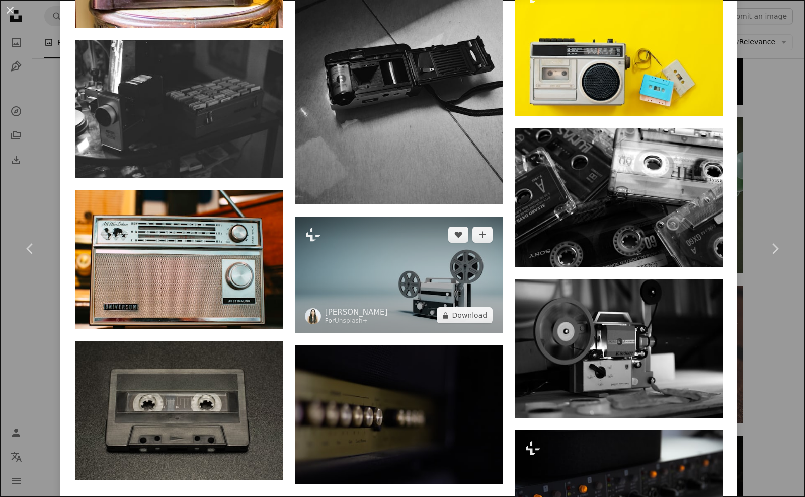
click at [401, 256] on img at bounding box center [399, 274] width 208 height 117
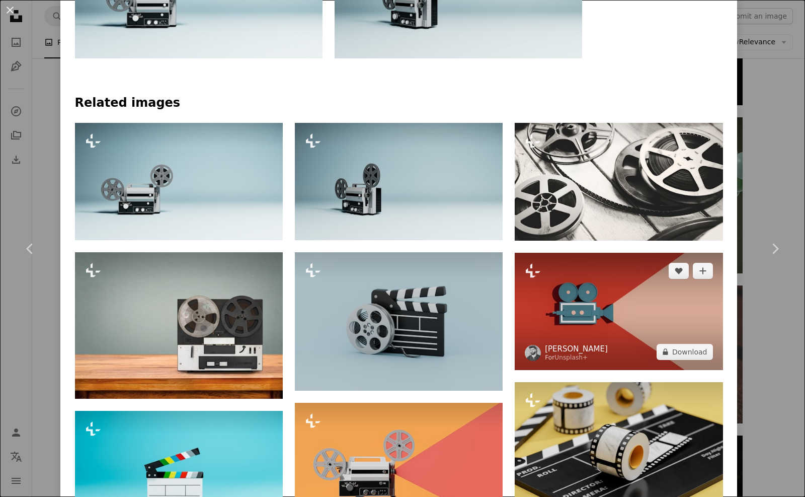
scroll to position [705, 0]
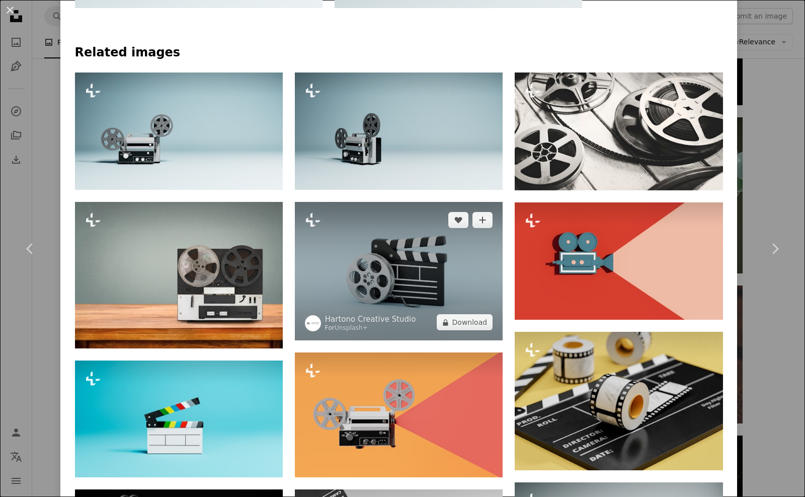
click at [400, 288] on img at bounding box center [399, 271] width 208 height 138
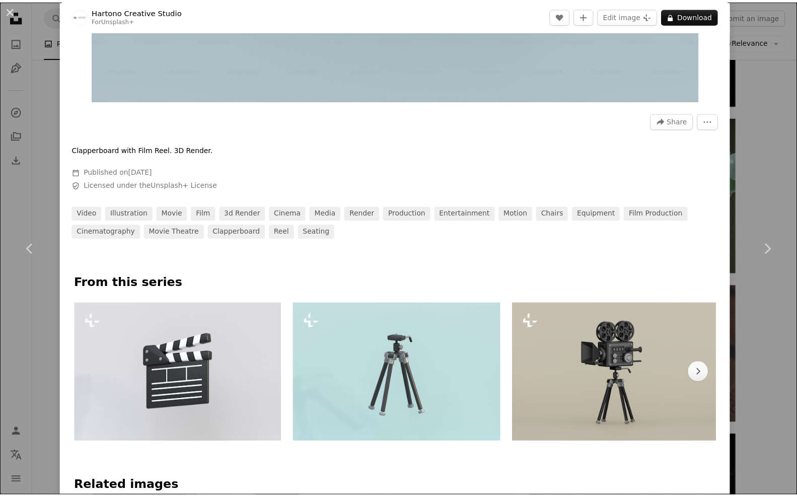
scroll to position [654, 0]
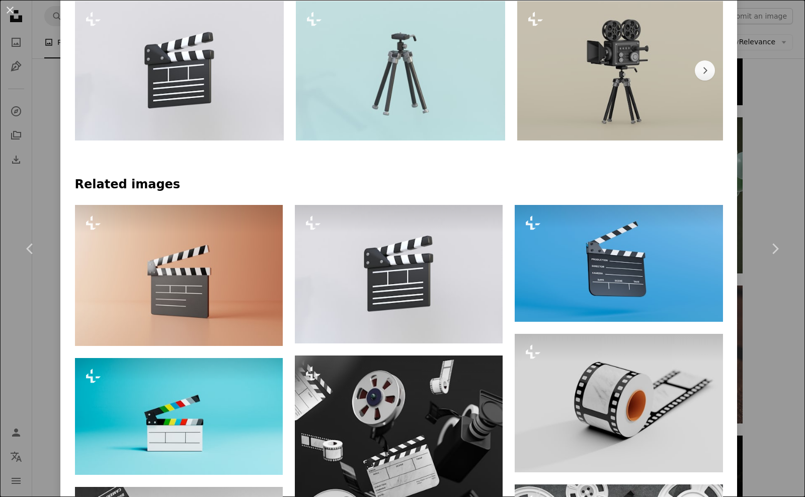
click at [790, 125] on div "An X shape Chevron left Chevron right Hartono Creative Studio For Unsplash+ A h…" at bounding box center [402, 248] width 805 height 497
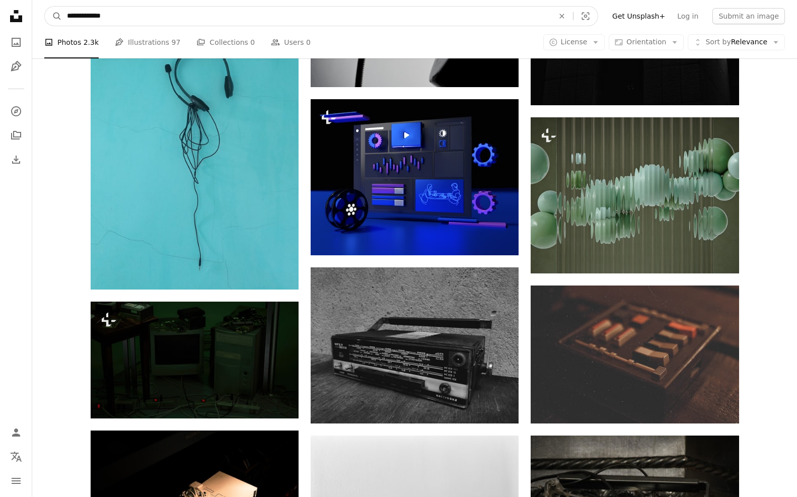
click at [433, 10] on input "**********" at bounding box center [306, 16] width 489 height 19
type input "******"
click button "A magnifying glass" at bounding box center [53, 16] width 17 height 19
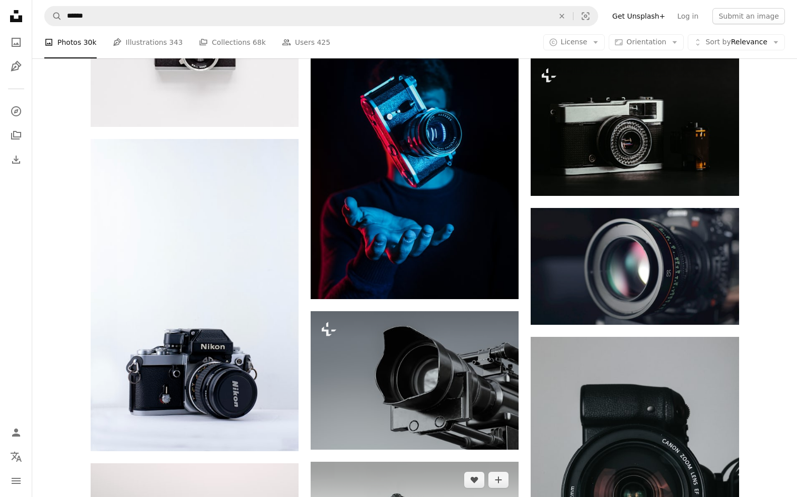
scroll to position [1359, 0]
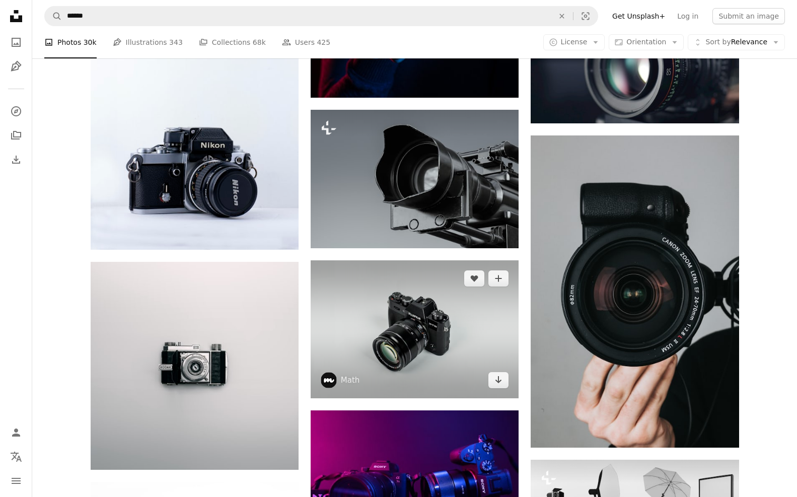
click at [449, 325] on img at bounding box center [415, 329] width 208 height 138
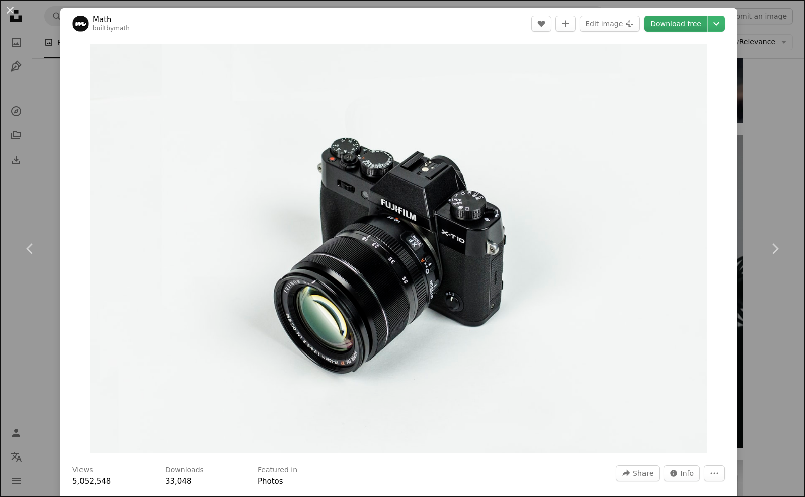
click at [657, 22] on link "Download free" at bounding box center [675, 24] width 63 height 16
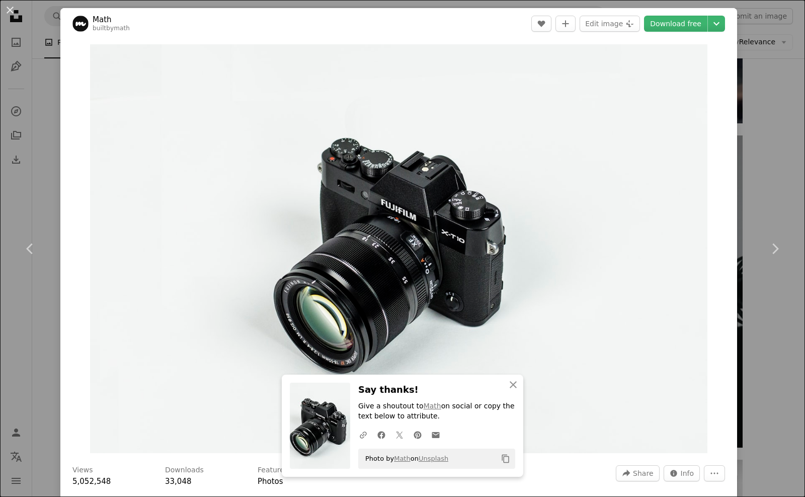
click at [765, 156] on div "An X shape Chevron left Chevron right An X shape Close Say thanks! Give a shout…" at bounding box center [402, 248] width 805 height 497
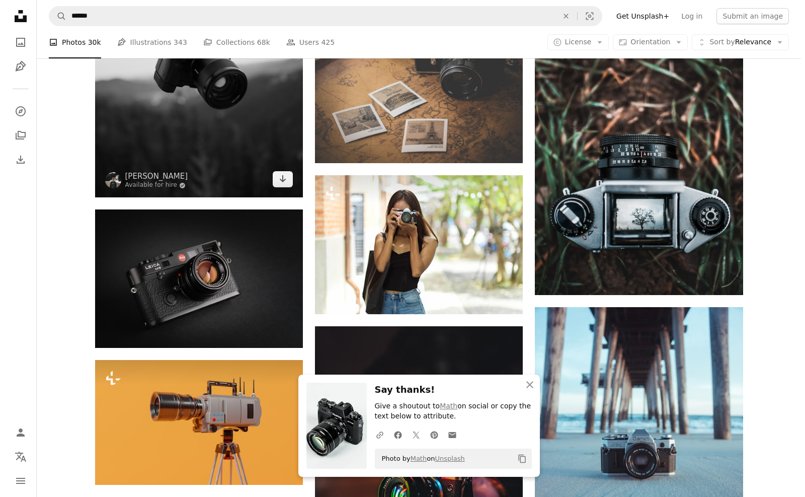
scroll to position [1762, 0]
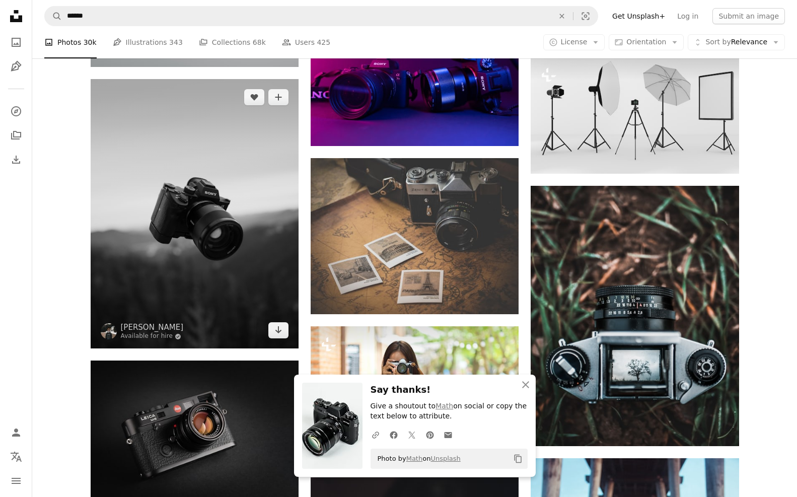
click at [224, 219] on img at bounding box center [195, 213] width 208 height 269
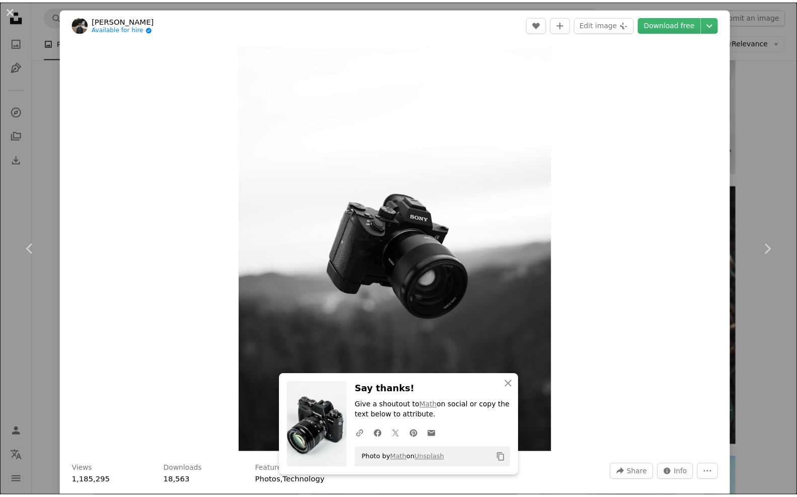
scroll to position [101, 0]
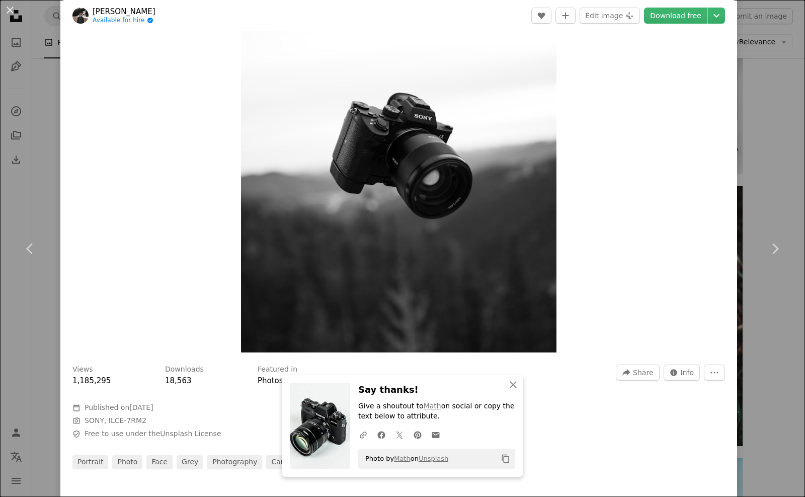
click at [752, 113] on div "An X shape Chevron left Chevron right An X shape Close Say thanks! Give a shout…" at bounding box center [402, 248] width 805 height 497
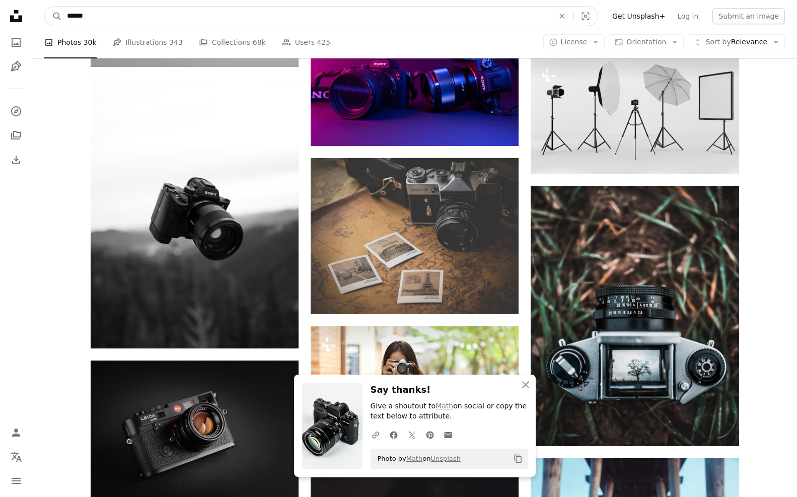
click at [422, 12] on input "******" at bounding box center [306, 16] width 489 height 19
type input "*"
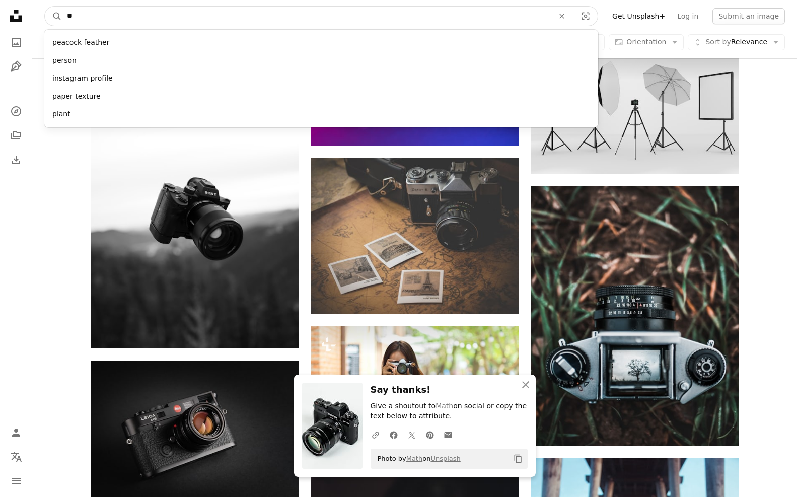
type input "*"
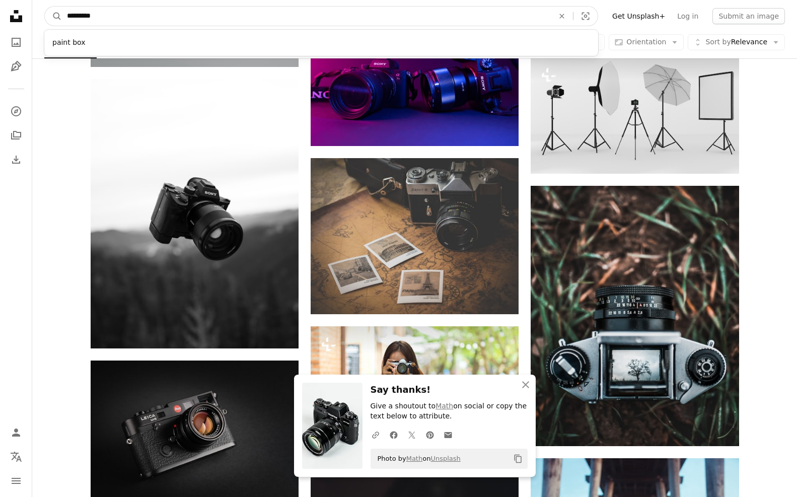
type input "**********"
click button "A magnifying glass" at bounding box center [53, 16] width 17 height 19
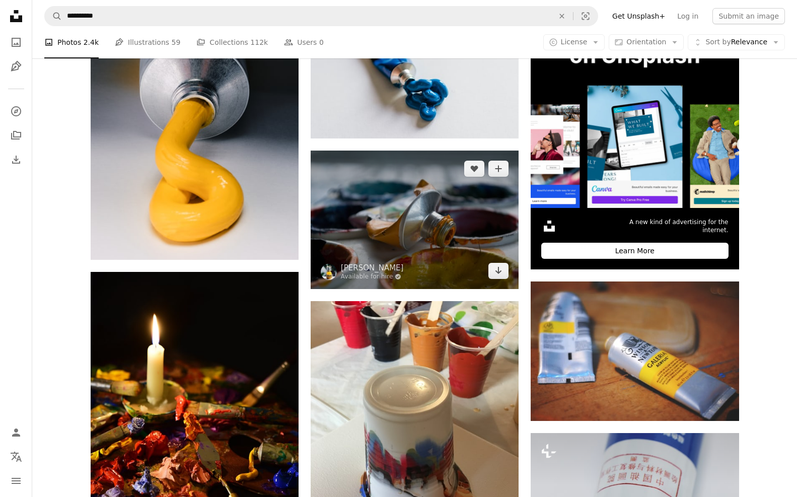
scroll to position [151, 0]
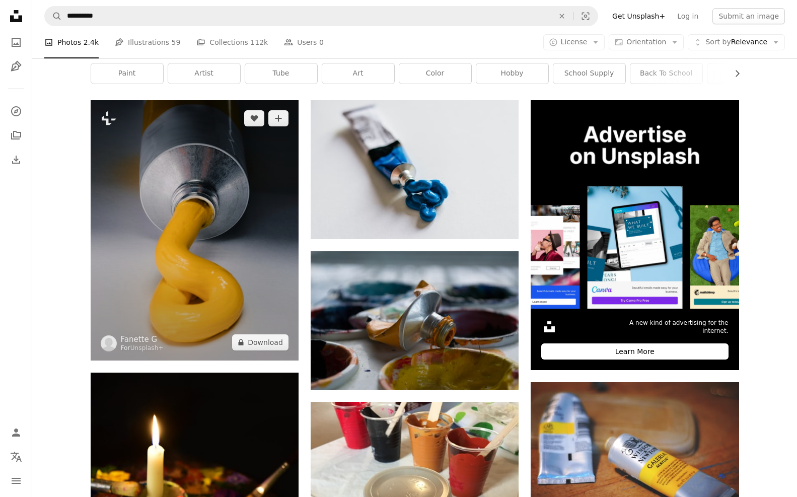
click at [191, 173] on img at bounding box center [195, 230] width 208 height 260
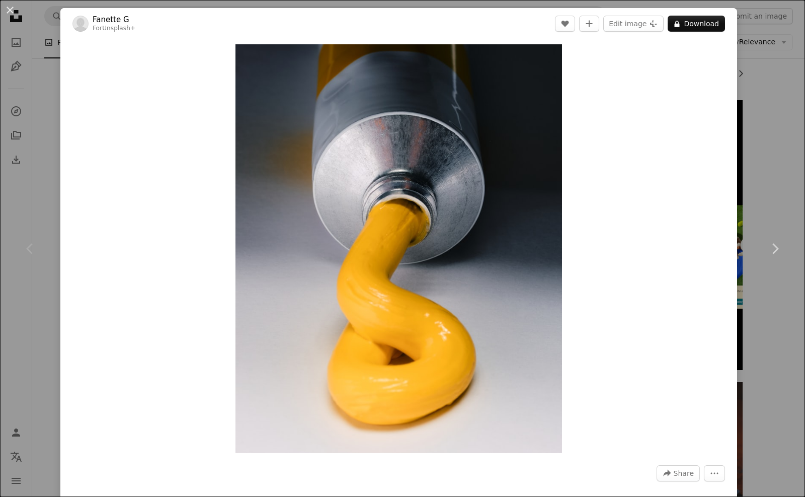
drag, startPoint x: 384, startPoint y: 162, endPoint x: 712, endPoint y: 89, distance: 336.7
click at [712, 89] on div "Zoom in" at bounding box center [398, 248] width 677 height 419
click at [785, 129] on div "An X shape Chevron left Chevron right Fanette G For Unsplash+ A heart A plus si…" at bounding box center [402, 248] width 805 height 497
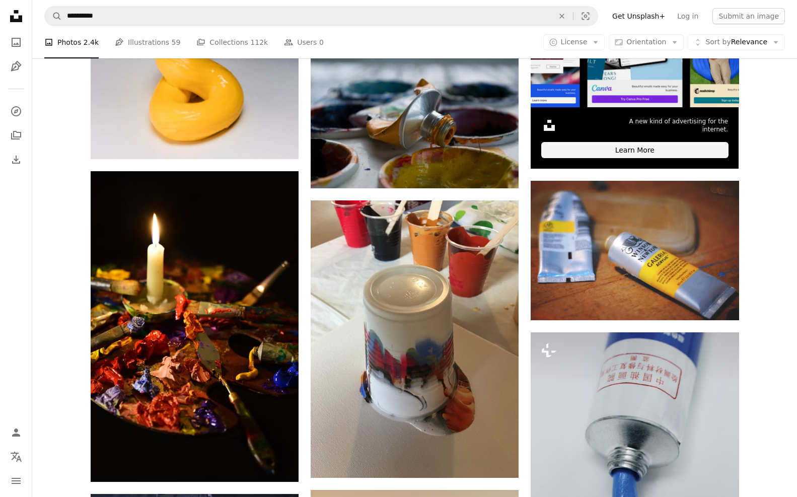
scroll to position [151, 0]
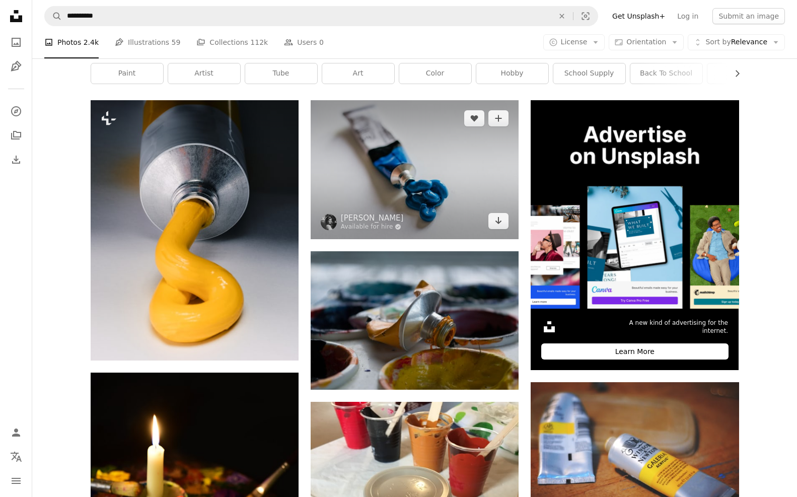
click at [380, 177] on img at bounding box center [415, 169] width 208 height 138
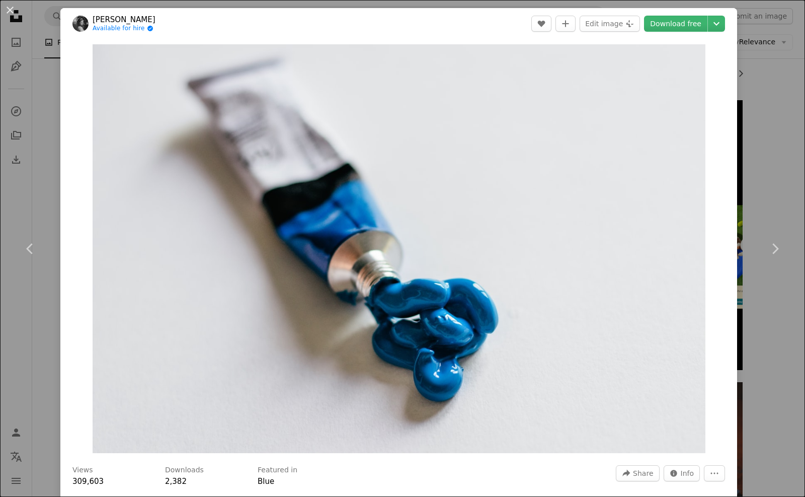
click at [785, 185] on div "An X shape Chevron left Chevron right [PERSON_NAME] Available for hire A checkm…" at bounding box center [402, 248] width 805 height 497
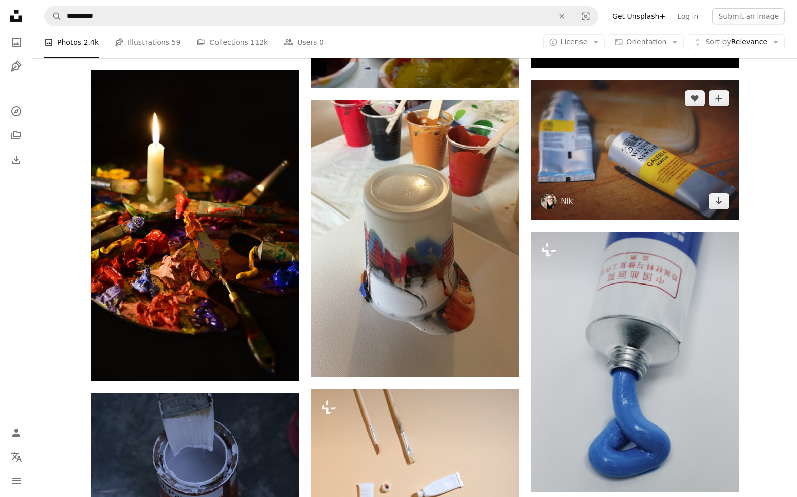
scroll to position [554, 0]
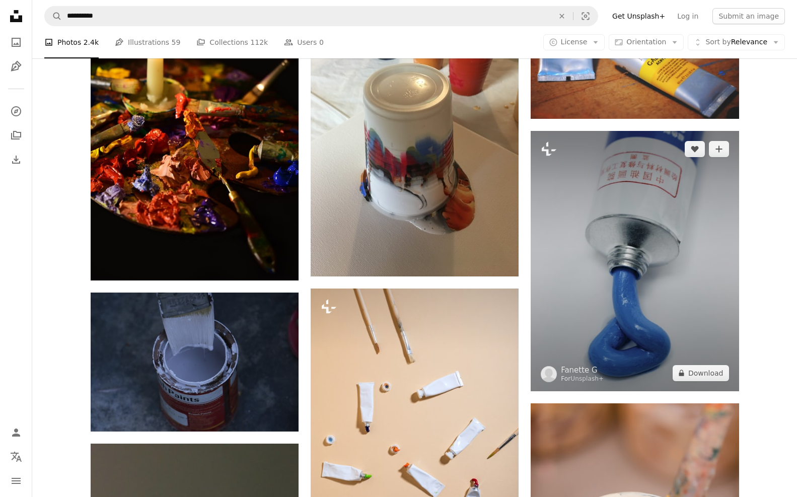
click at [689, 216] on img at bounding box center [635, 261] width 208 height 260
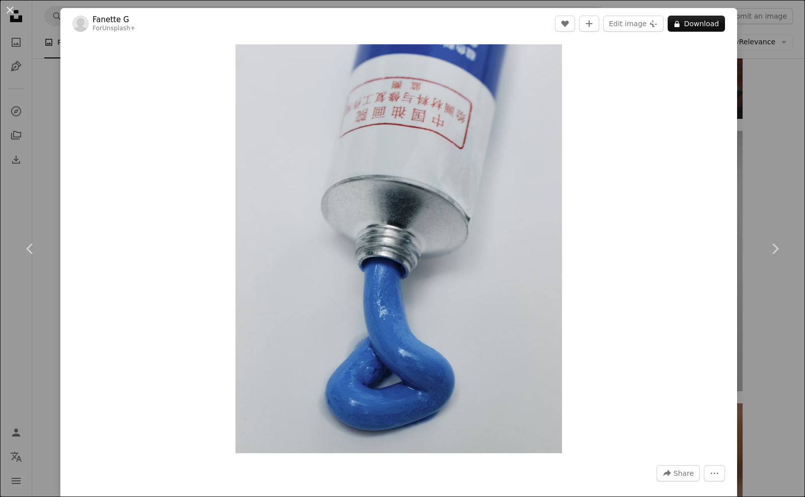
click at [780, 188] on div "An X shape Chevron left Chevron right Fanette G For Unsplash+ A heart A plus si…" at bounding box center [402, 248] width 805 height 497
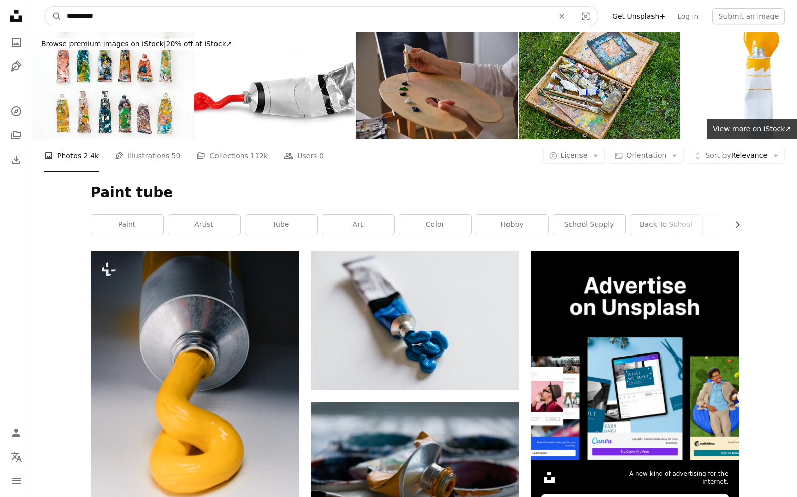
click at [206, 9] on input "**********" at bounding box center [306, 16] width 489 height 19
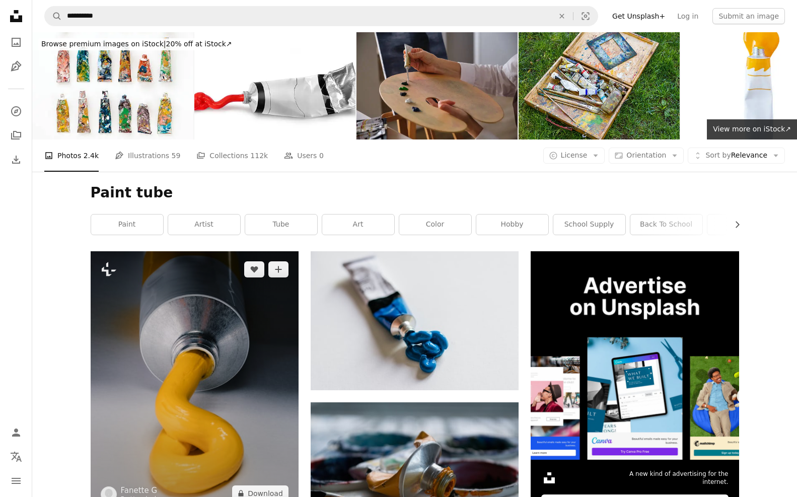
click at [206, 359] on img at bounding box center [195, 381] width 208 height 260
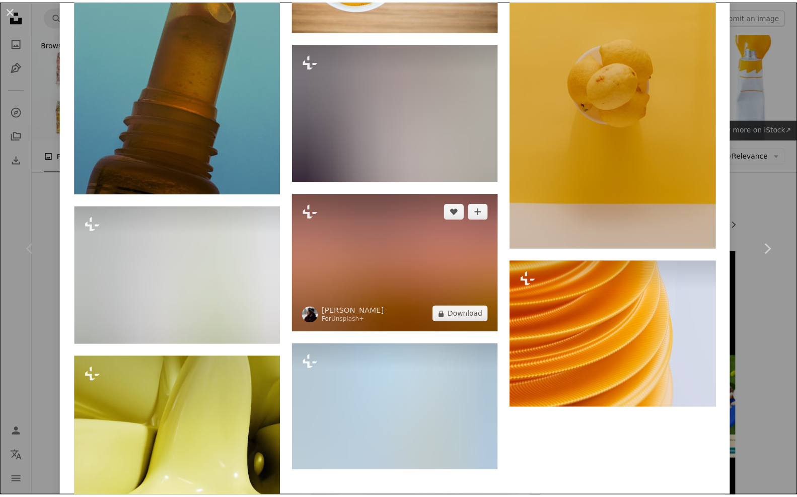
scroll to position [3172, 0]
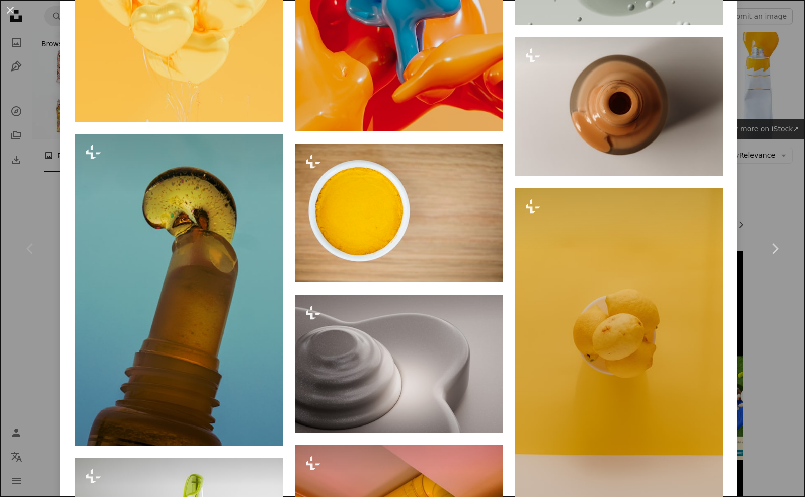
click at [41, 155] on div "An X shape Chevron left Chevron right Fanette G For Unsplash+ A heart A plus si…" at bounding box center [402, 248] width 805 height 497
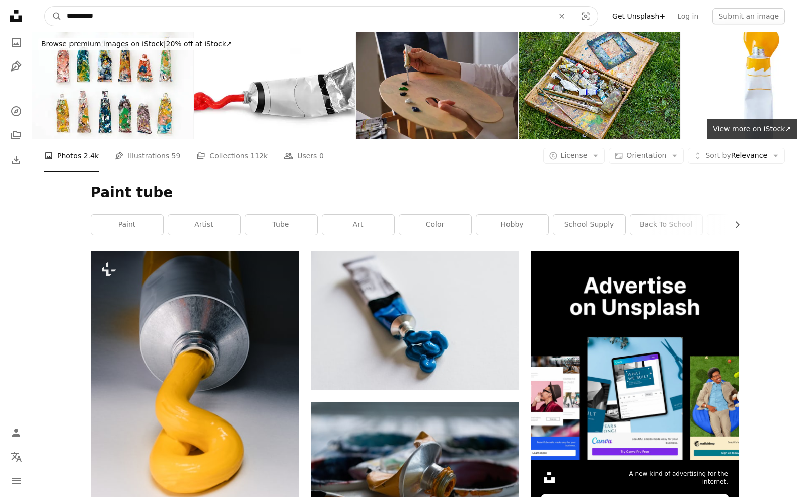
click at [155, 12] on input "**********" at bounding box center [306, 16] width 489 height 19
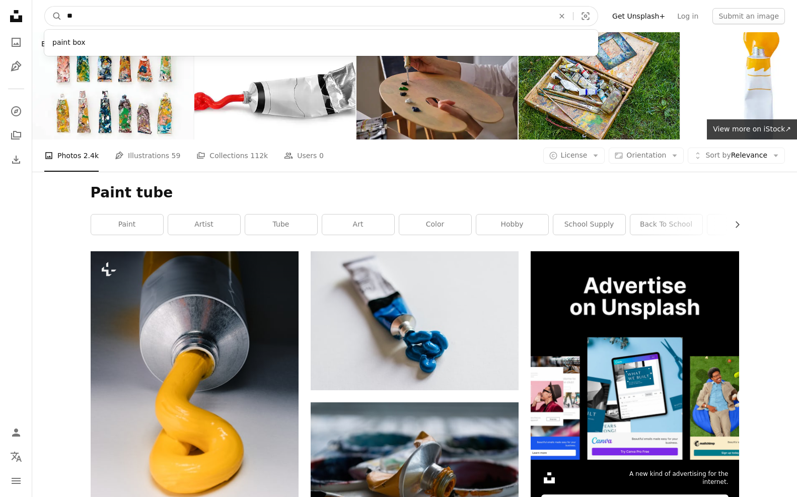
type input "*"
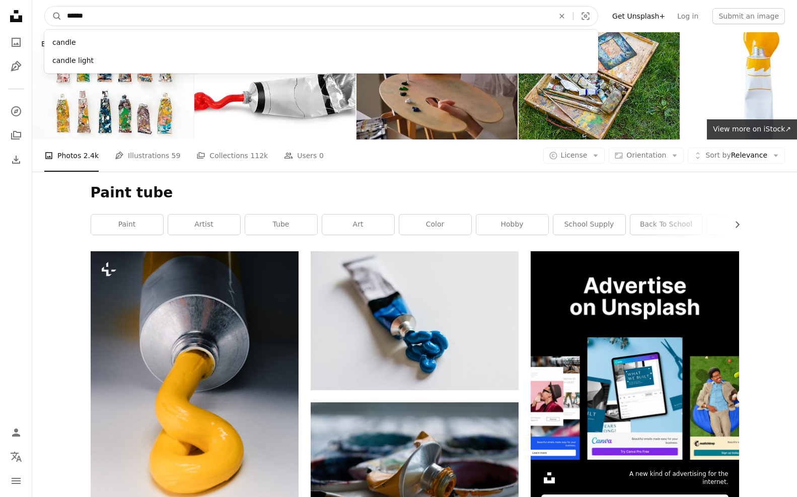
type input "******"
click at [45, 7] on button "A magnifying glass" at bounding box center [53, 16] width 17 height 19
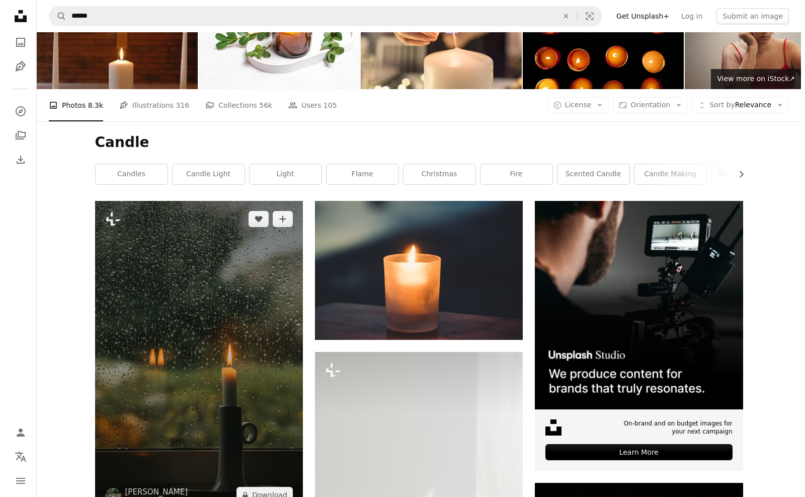
scroll to position [101, 0]
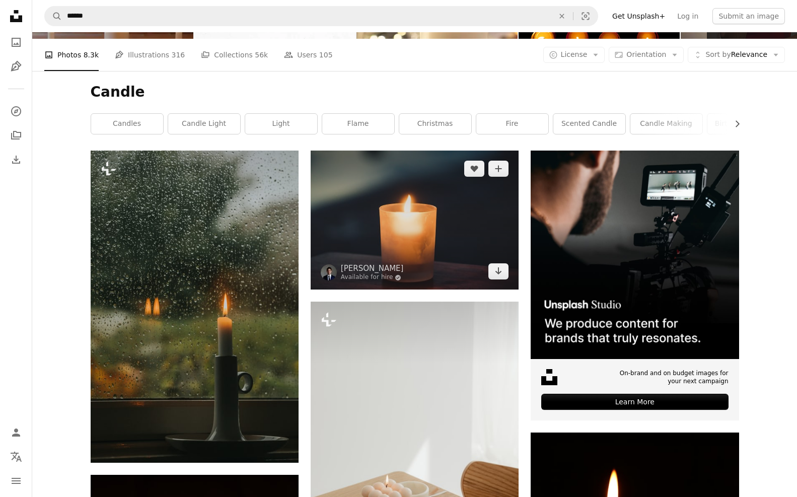
click at [416, 225] on img at bounding box center [415, 220] width 208 height 139
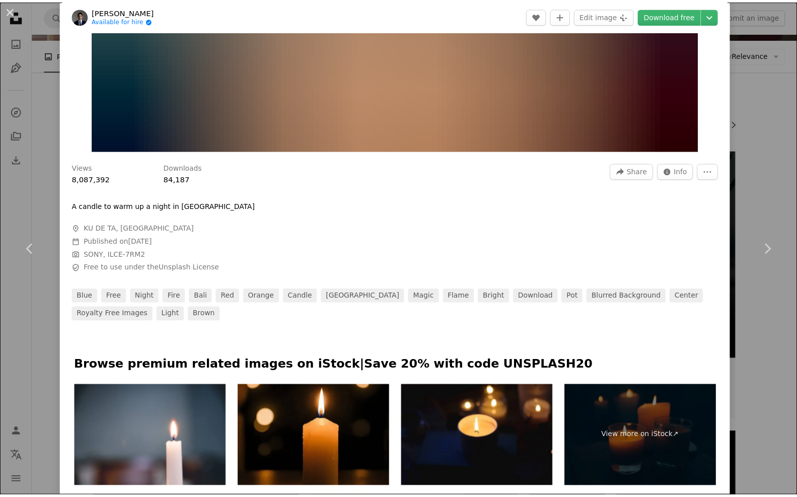
scroll to position [50, 0]
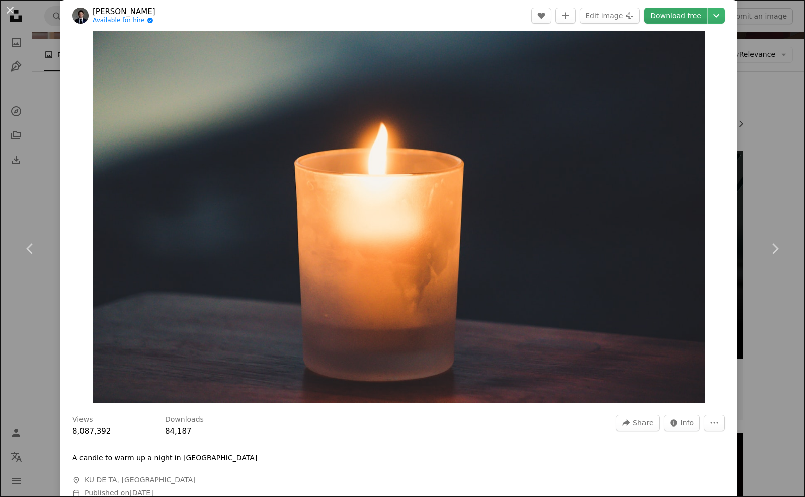
click at [653, 15] on link "Download free" at bounding box center [675, 16] width 63 height 16
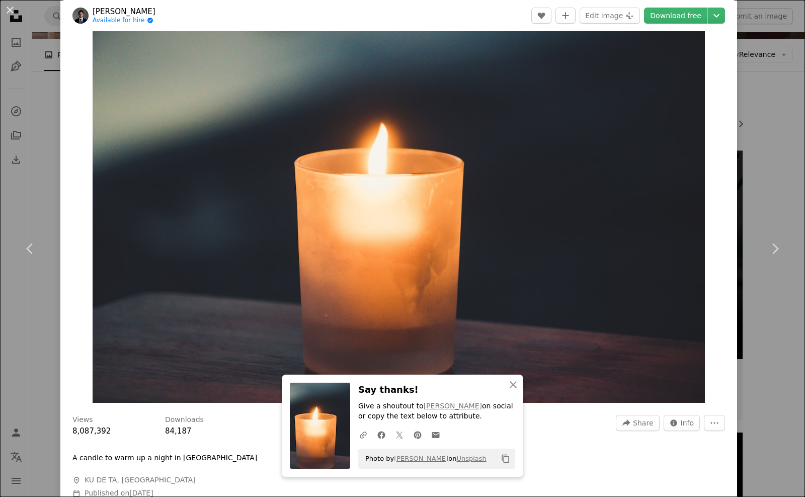
click at [771, 38] on div "An X shape Chevron left Chevron right An X shape Close Say thanks! Give a shout…" at bounding box center [402, 248] width 805 height 497
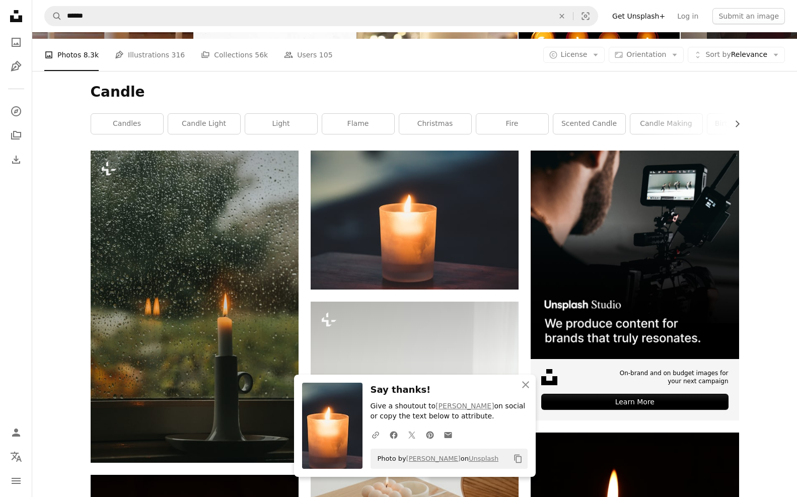
click at [740, 78] on div "Candle Chevron right candles candle light light flame christmas fire scented ca…" at bounding box center [415, 111] width 673 height 80
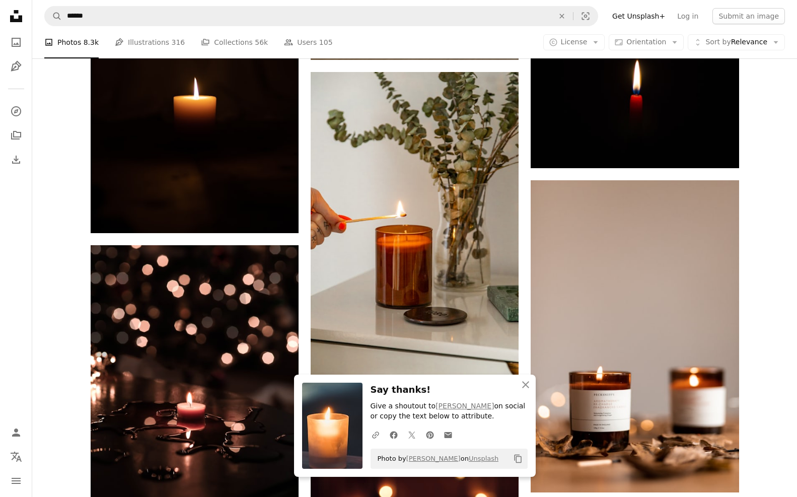
scroll to position [957, 0]
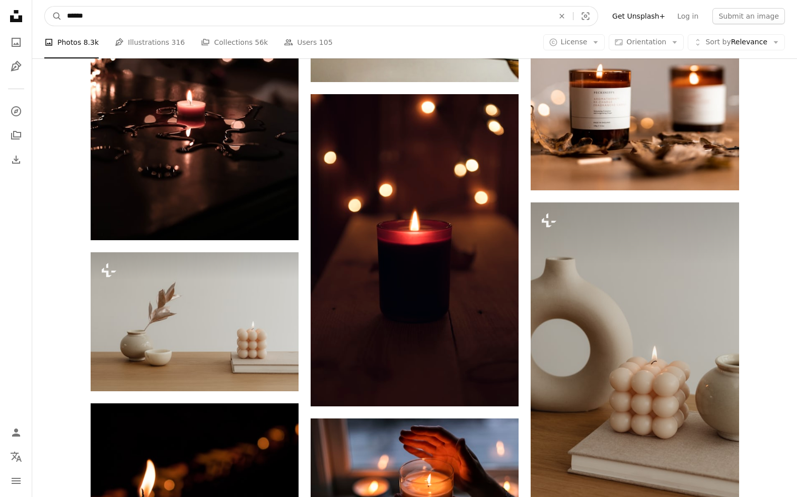
click at [334, 14] on input "******" at bounding box center [306, 16] width 489 height 19
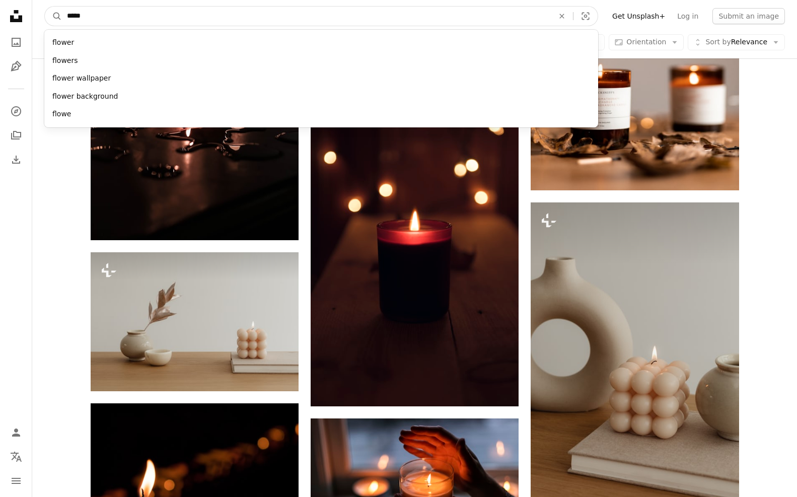
type input "******"
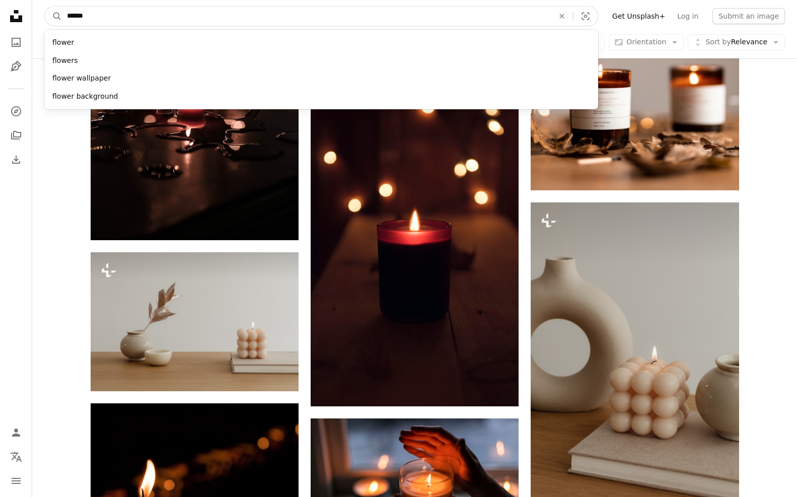
click button "A magnifying glass" at bounding box center [53, 16] width 17 height 19
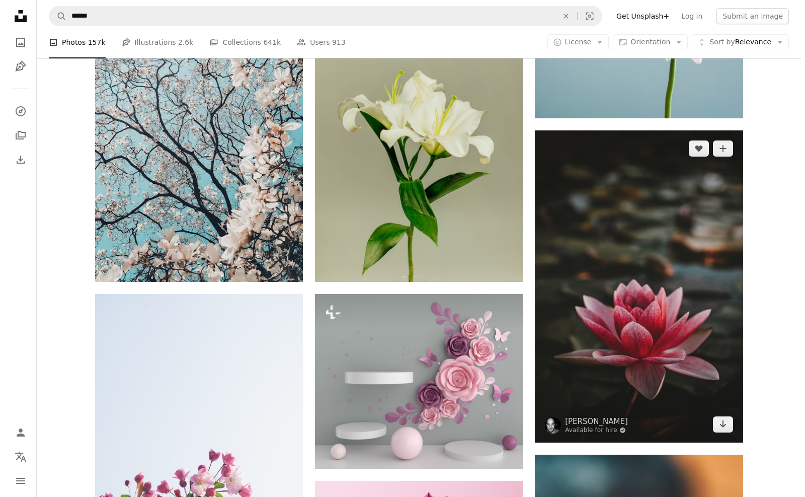
scroll to position [604, 0]
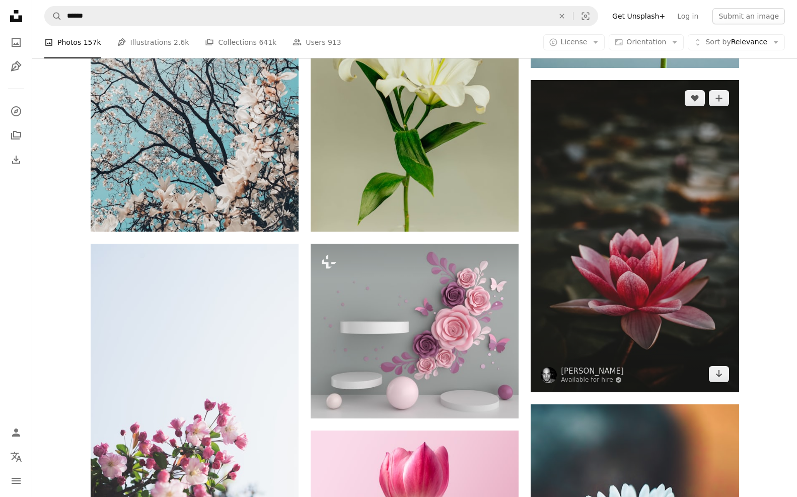
click at [630, 249] on img at bounding box center [635, 236] width 208 height 312
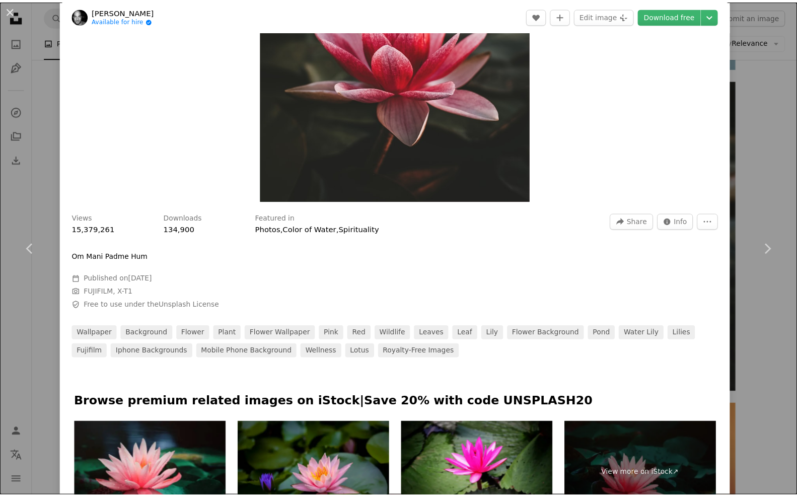
scroll to position [50, 0]
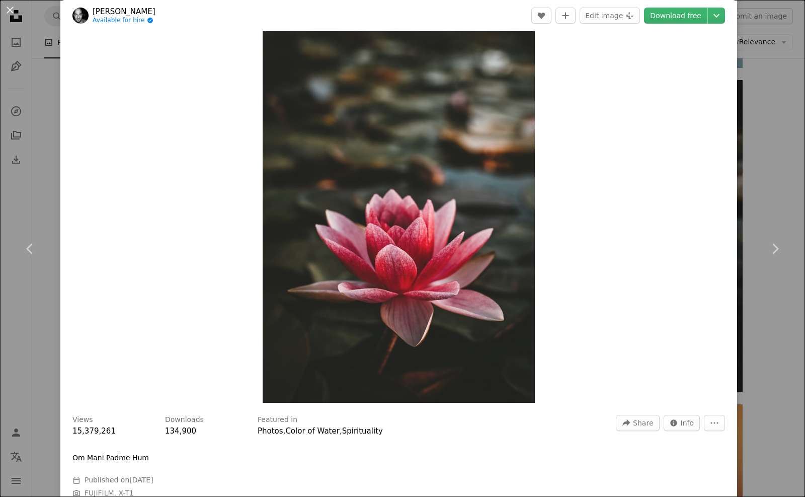
click at [782, 118] on div "An X shape Chevron left Chevron right [PERSON_NAME] Available for hire A checkm…" at bounding box center [402, 248] width 805 height 497
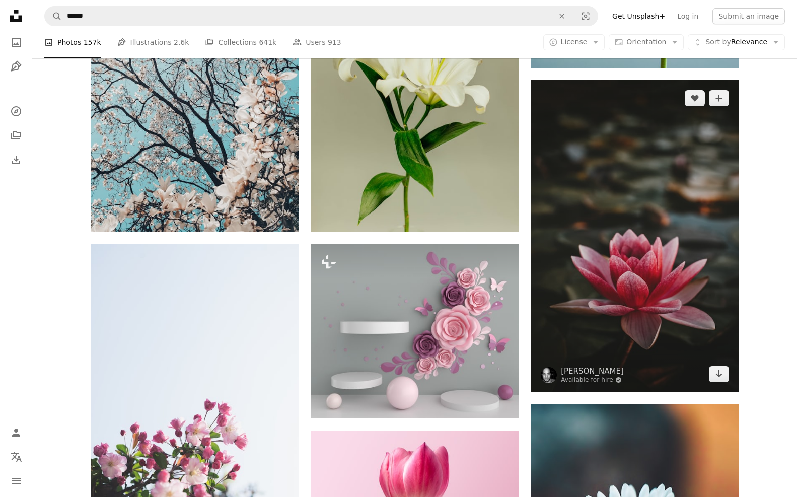
scroll to position [503, 0]
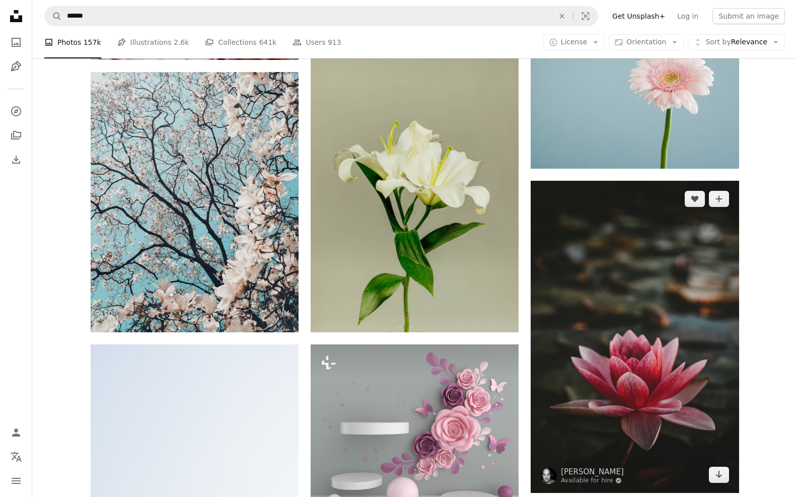
click at [670, 272] on img at bounding box center [635, 337] width 208 height 312
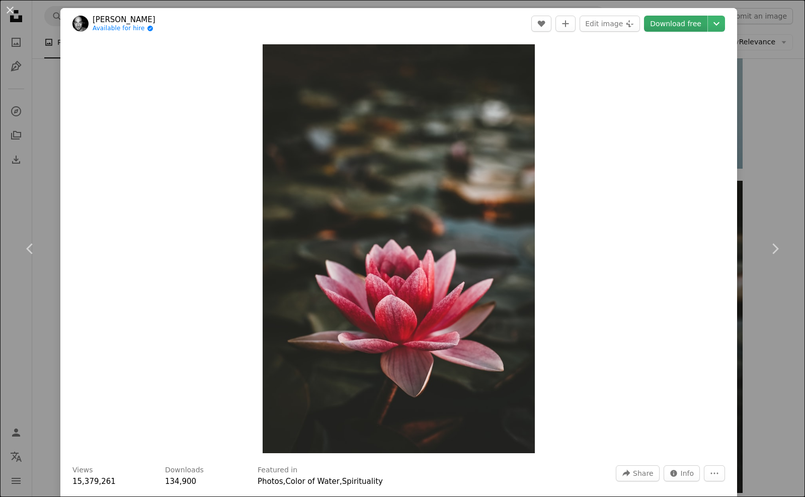
click at [691, 21] on link "Download free" at bounding box center [675, 24] width 63 height 16
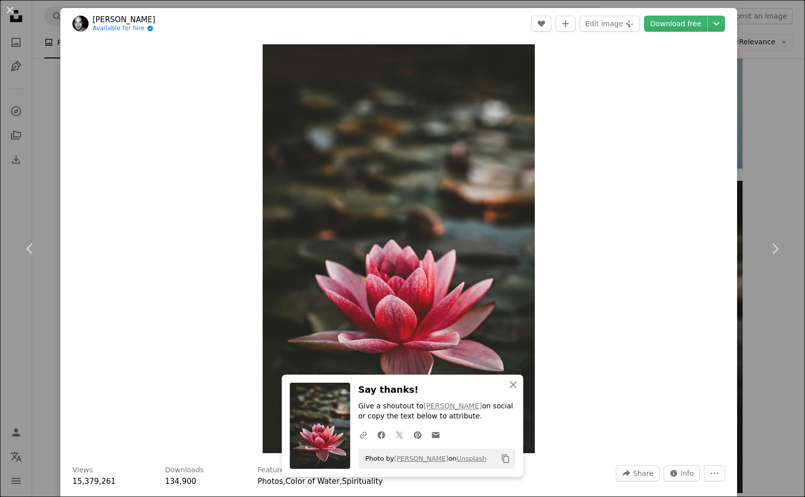
click at [52, 75] on div "An X shape Chevron left Chevron right An X shape Close Say thanks! Give a shout…" at bounding box center [402, 248] width 805 height 497
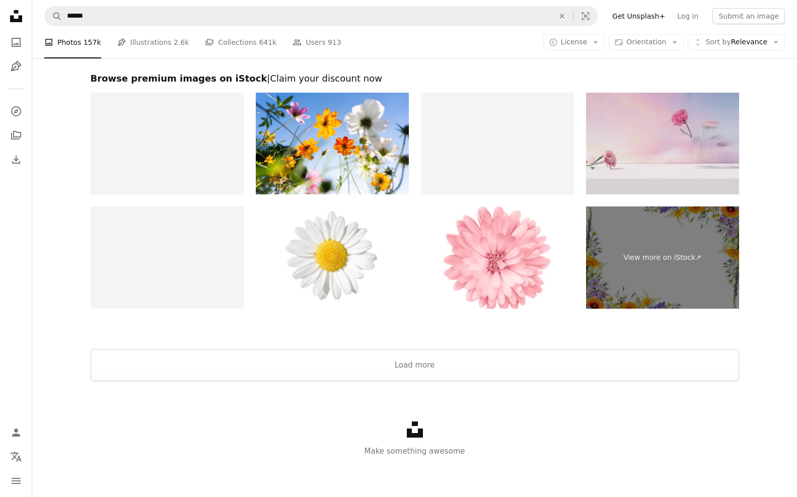
scroll to position [1961, 0]
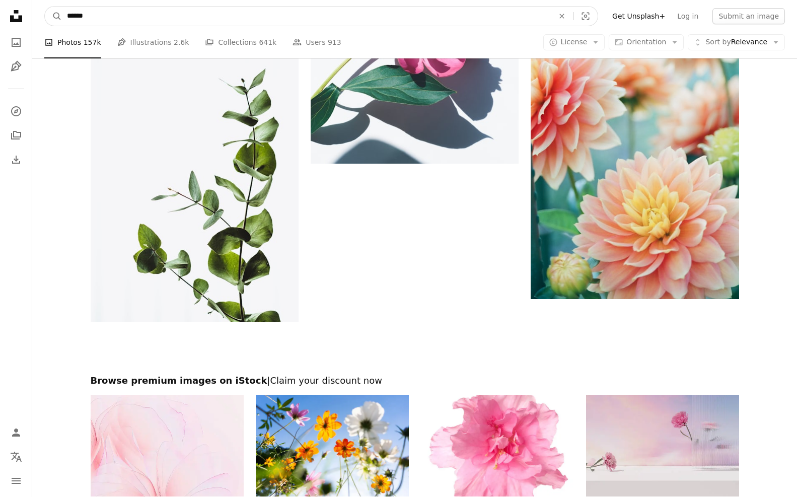
click at [353, 15] on input "******" at bounding box center [306, 16] width 489 height 19
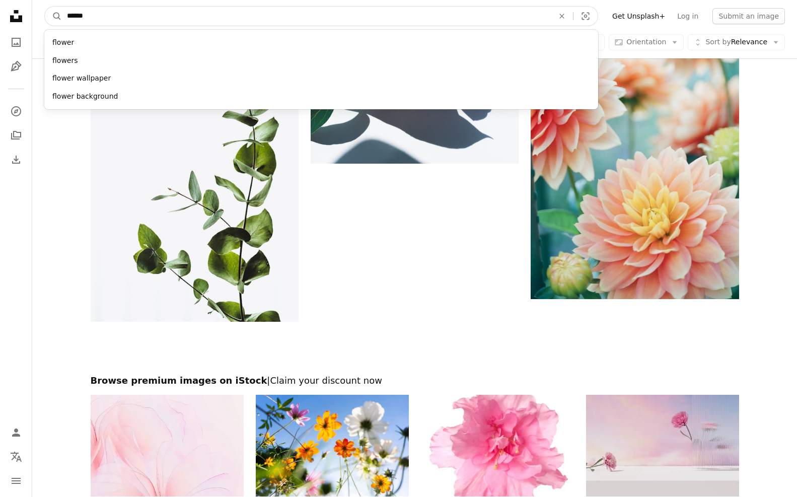
click at [353, 15] on input "******" at bounding box center [306, 16] width 489 height 19
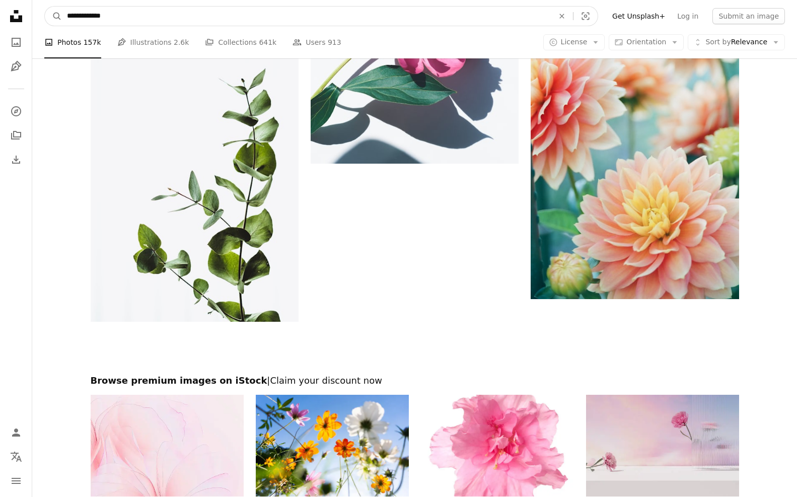
type input "**********"
click at [45, 7] on button "A magnifying glass" at bounding box center [53, 16] width 17 height 19
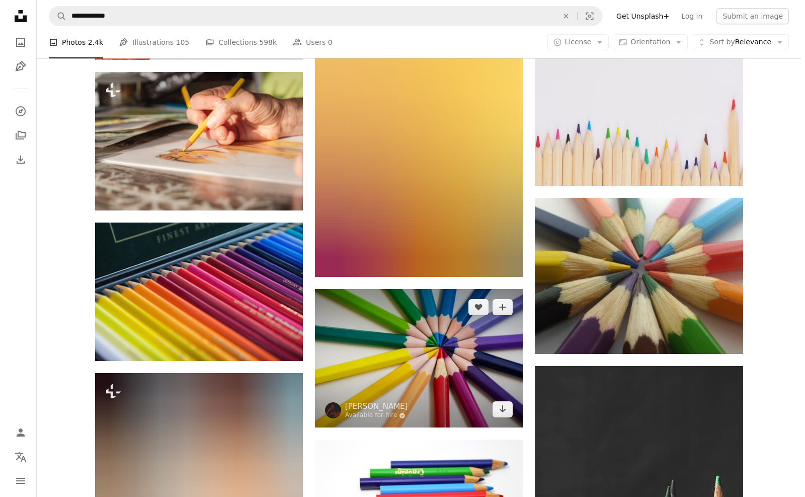
scroll to position [805, 0]
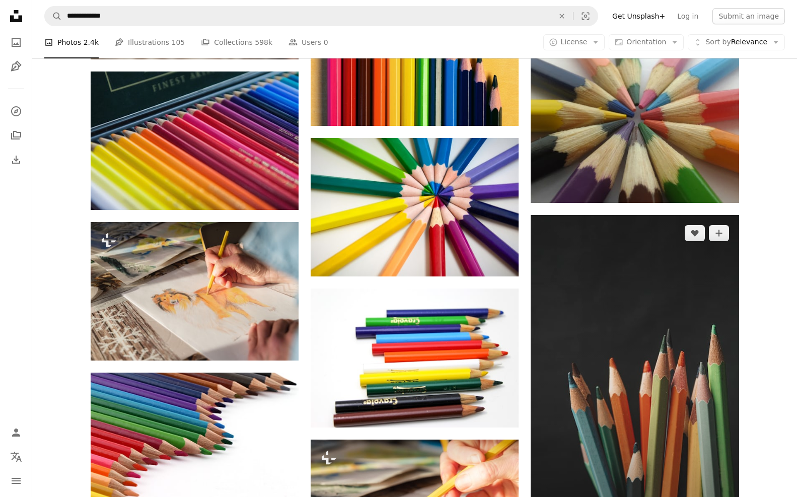
click at [659, 331] on img at bounding box center [635, 371] width 208 height 312
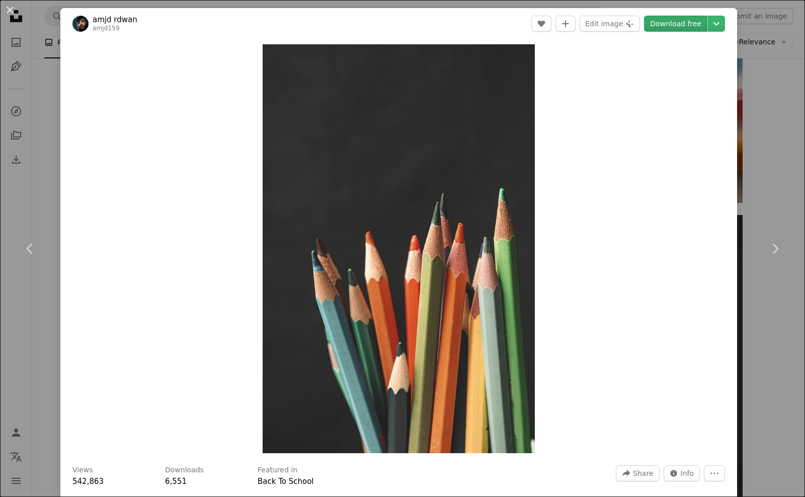
click at [687, 25] on link "Download free" at bounding box center [675, 24] width 63 height 16
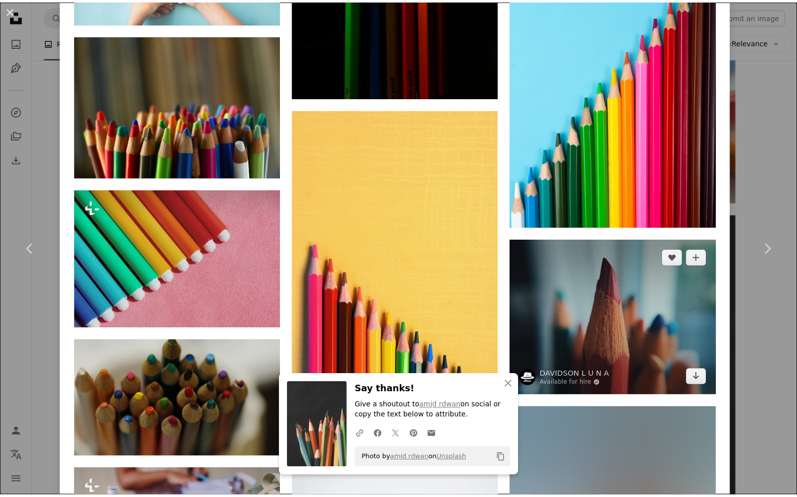
scroll to position [2464, 0]
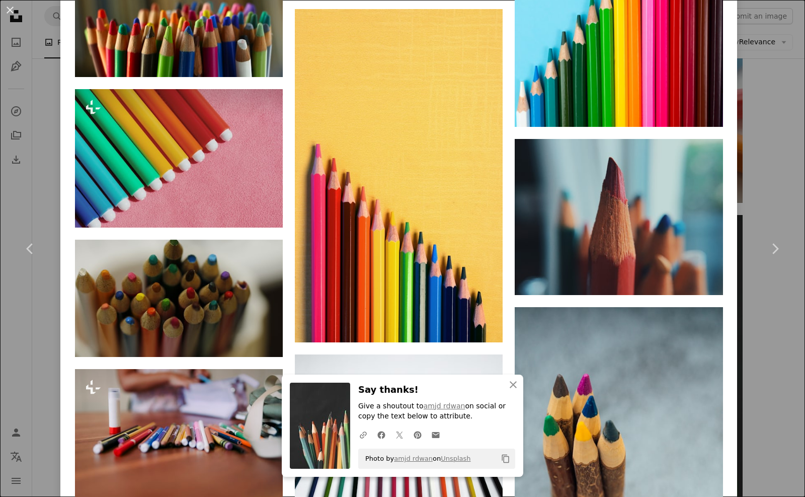
click at [771, 157] on div "An X shape Chevron left Chevron right An X shape Close Say thanks! Give a shout…" at bounding box center [402, 248] width 805 height 497
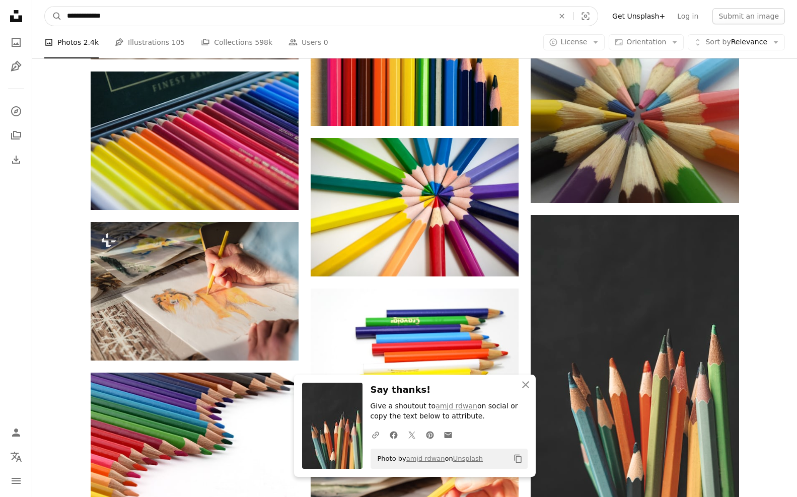
click at [256, 16] on input "**********" at bounding box center [306, 16] width 489 height 19
type input "*"
type input "**********"
click button "A magnifying glass" at bounding box center [53, 16] width 17 height 19
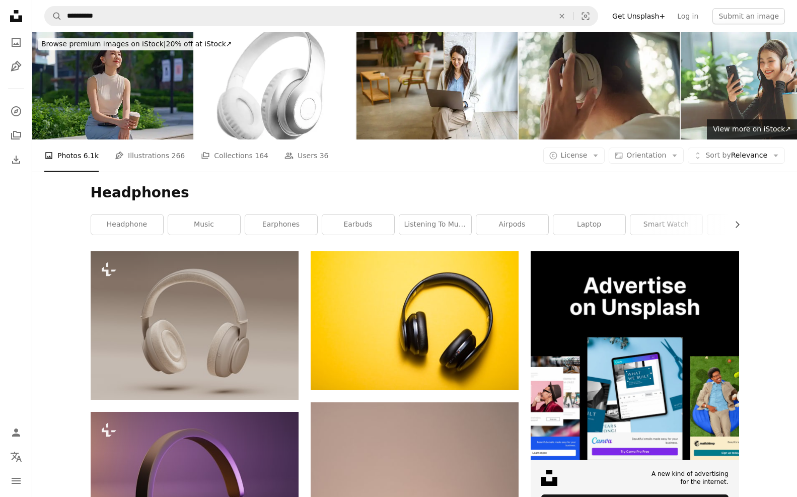
scroll to position [101, 0]
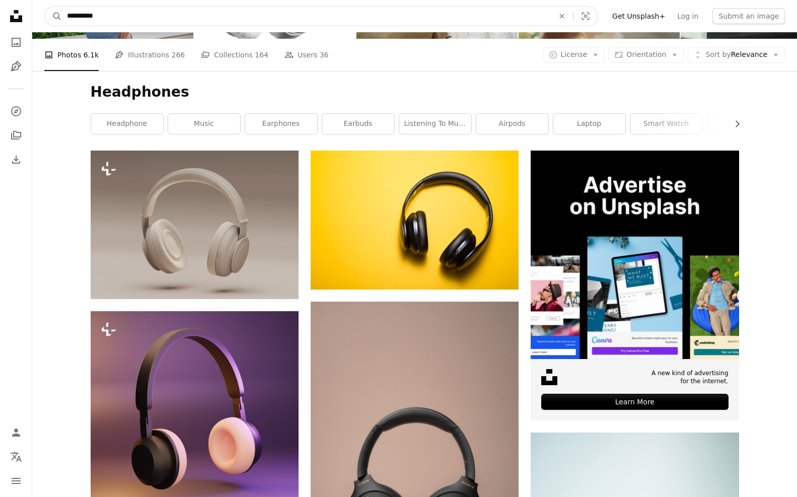
click at [304, 10] on input "**********" at bounding box center [306, 16] width 489 height 19
type input "*"
type input "**********"
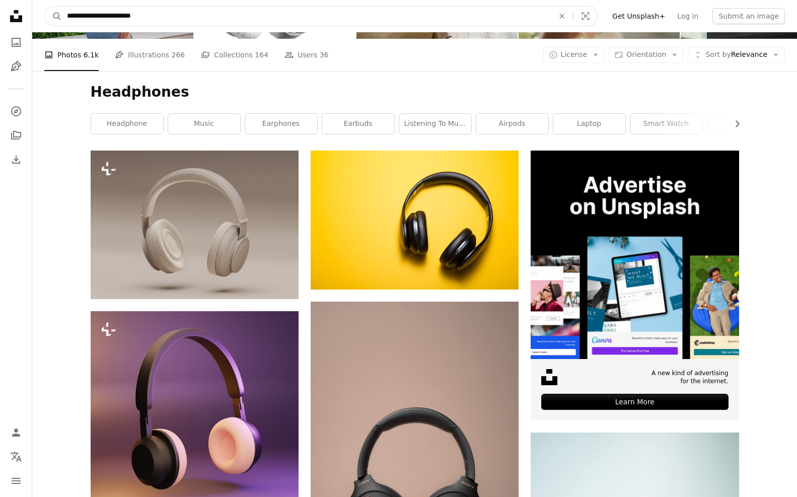
click at [45, 7] on button "A magnifying glass" at bounding box center [53, 16] width 17 height 19
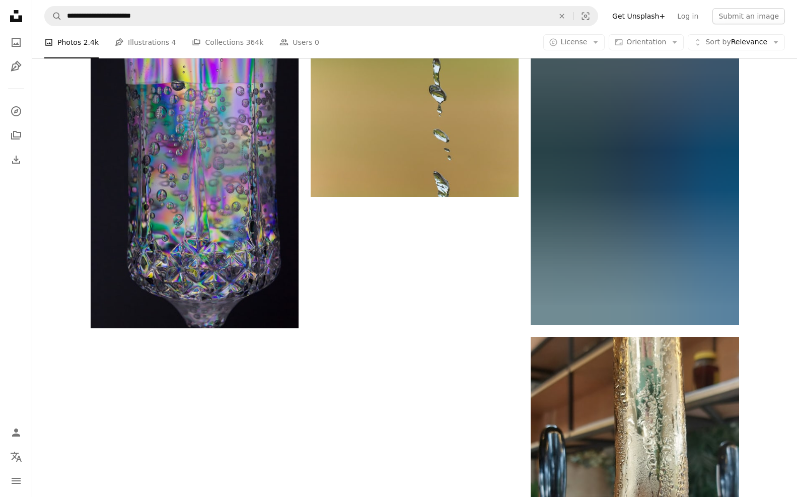
scroll to position [1712, 0]
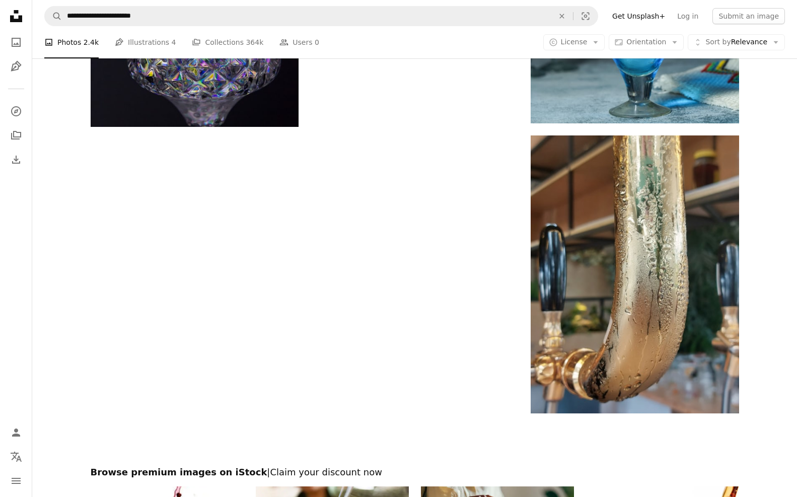
click at [9, 18] on icon "Unsplash logo Unsplash Home" at bounding box center [16, 16] width 20 height 20
